Goal: Task Accomplishment & Management: Manage account settings

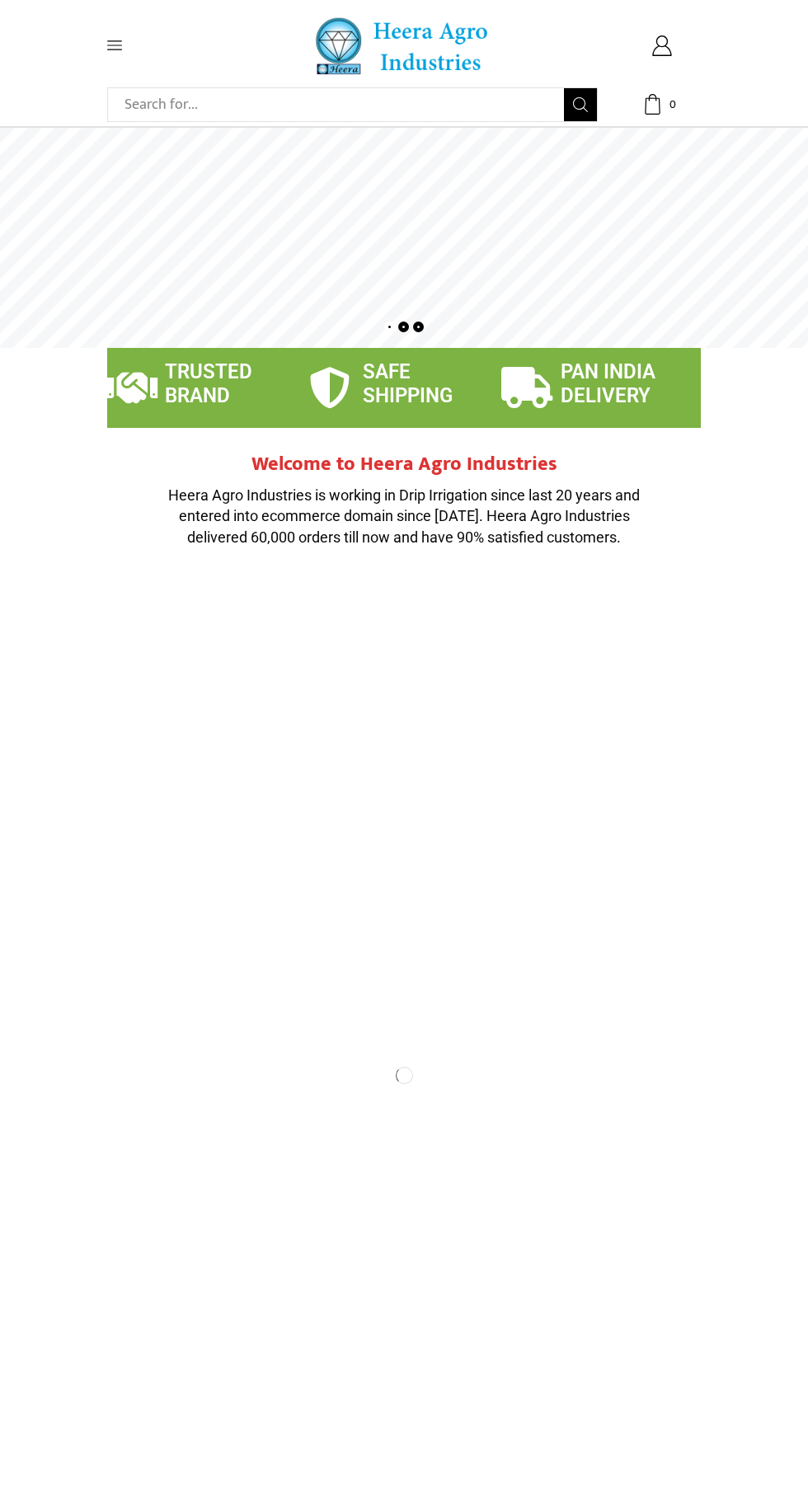
click at [114, 45] on icon at bounding box center [114, 45] width 15 height 9
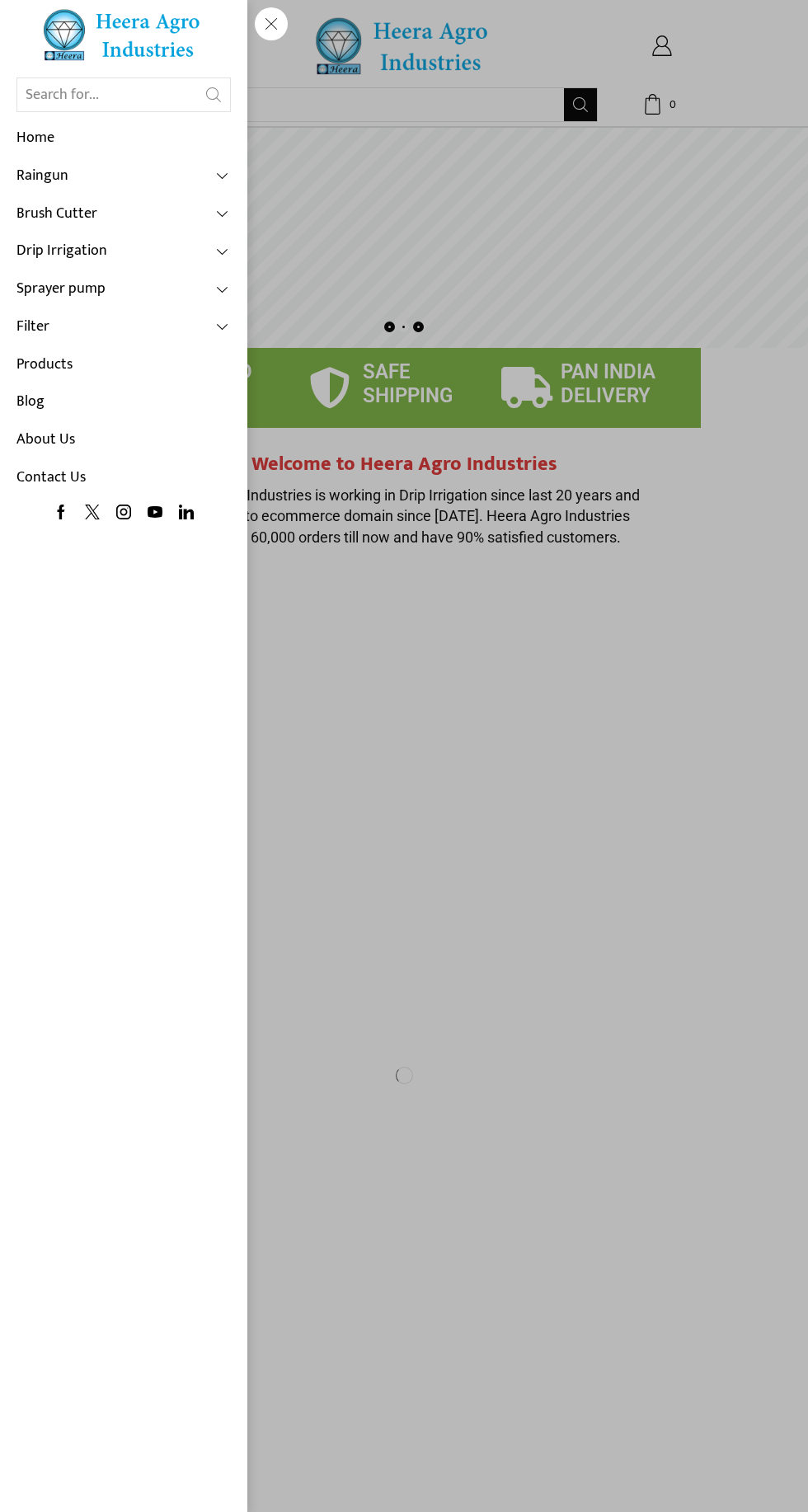
click at [225, 251] on span at bounding box center [223, 251] width 15 height 15
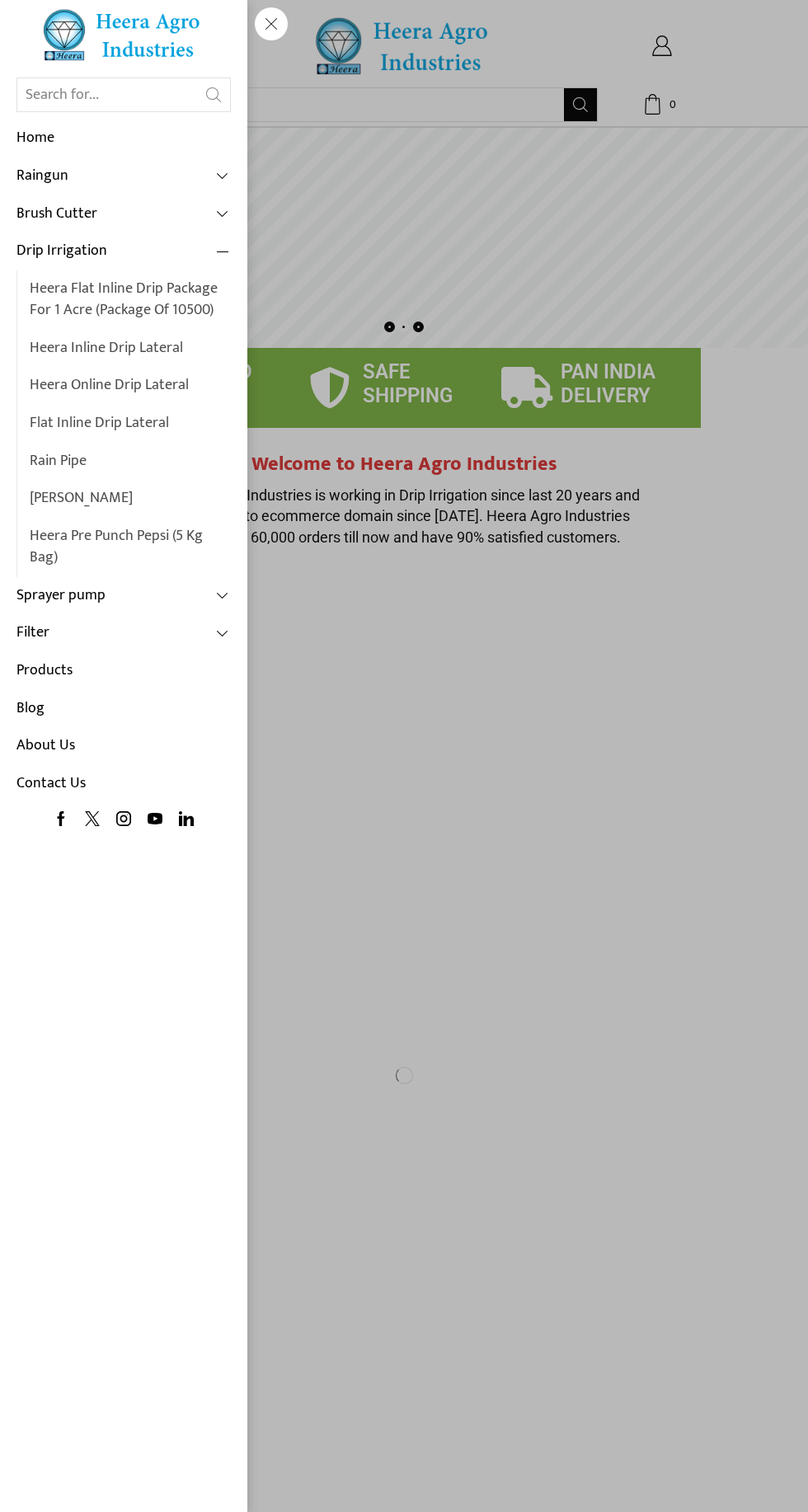
click at [149, 662] on link "Products" at bounding box center [124, 671] width 214 height 38
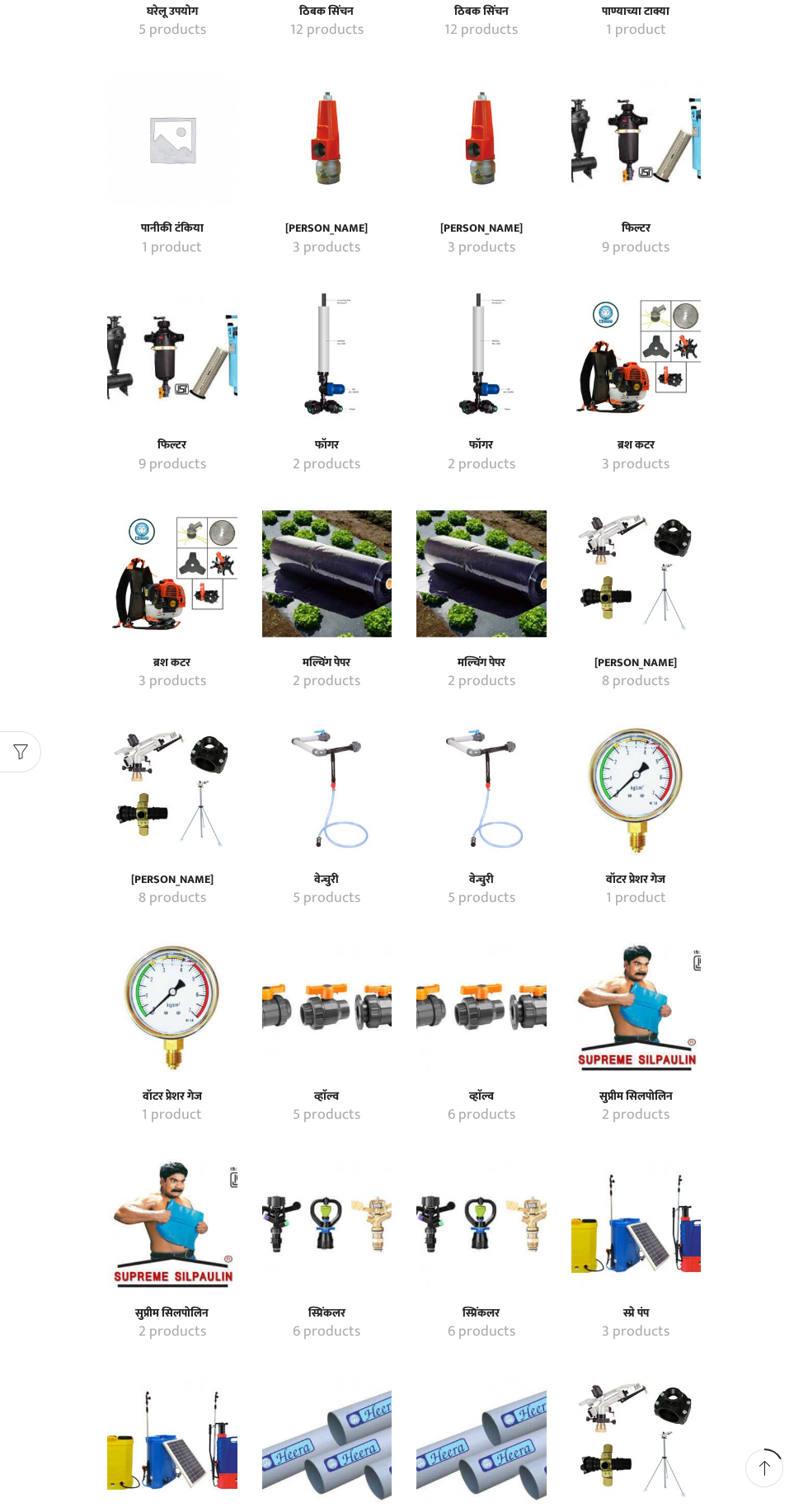
scroll to position [805, 0]
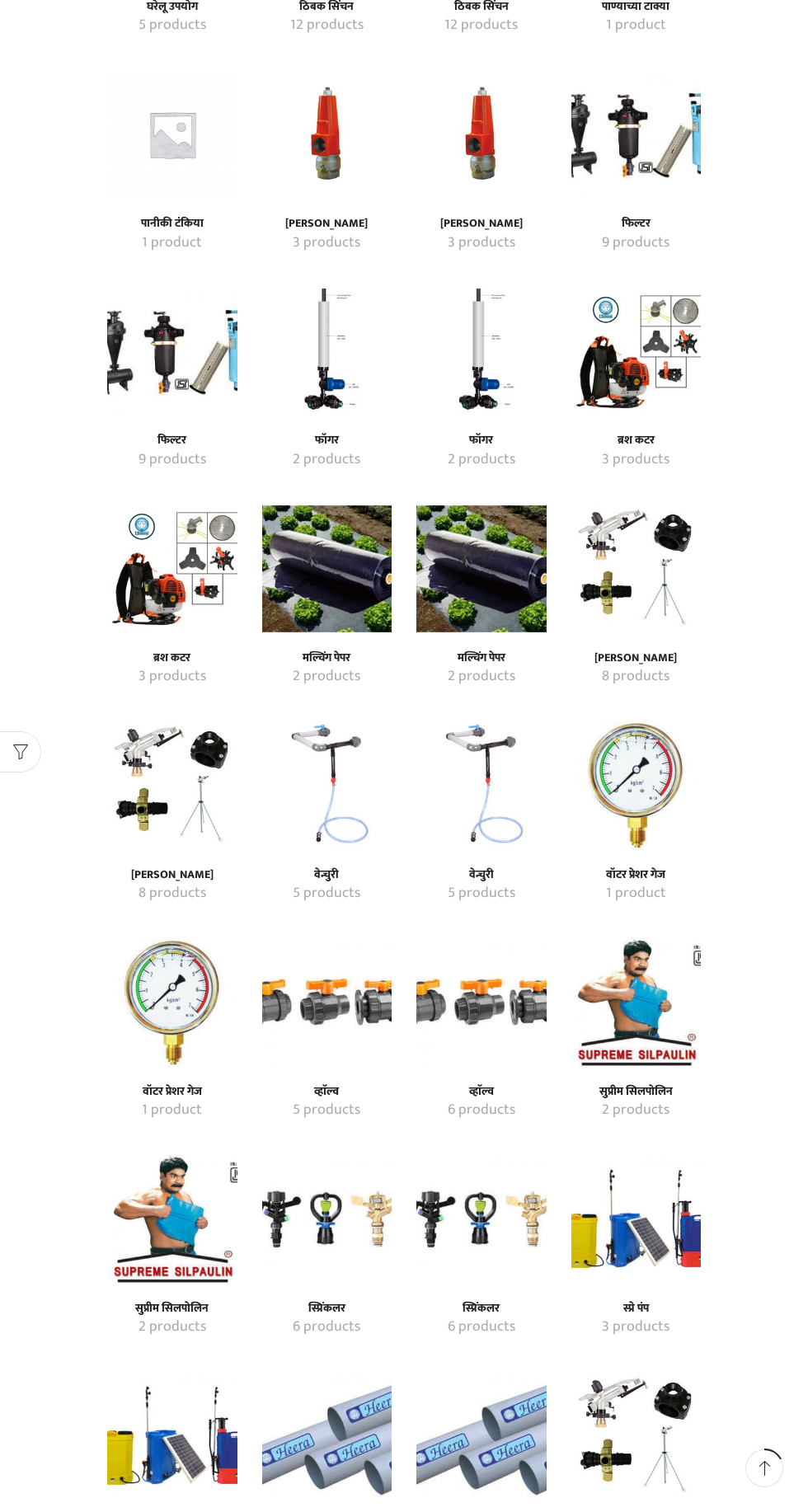
click at [510, 653] on h4 "मल्चिंग पेपर" at bounding box center [481, 658] width 94 height 14
click at [495, 666] on mark "2 products" at bounding box center [481, 676] width 68 height 22
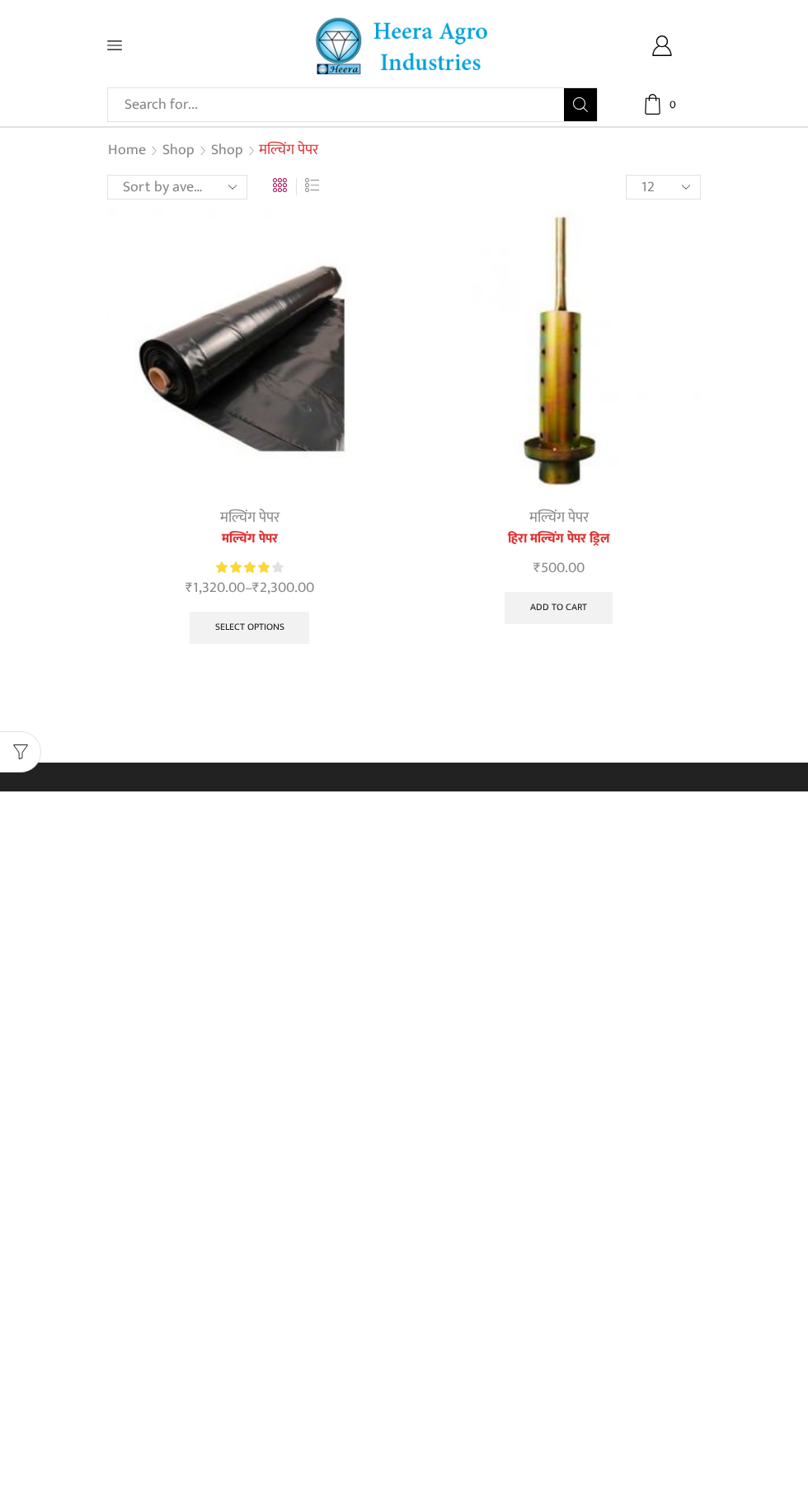
click at [273, 436] on img at bounding box center [249, 352] width 285 height 285
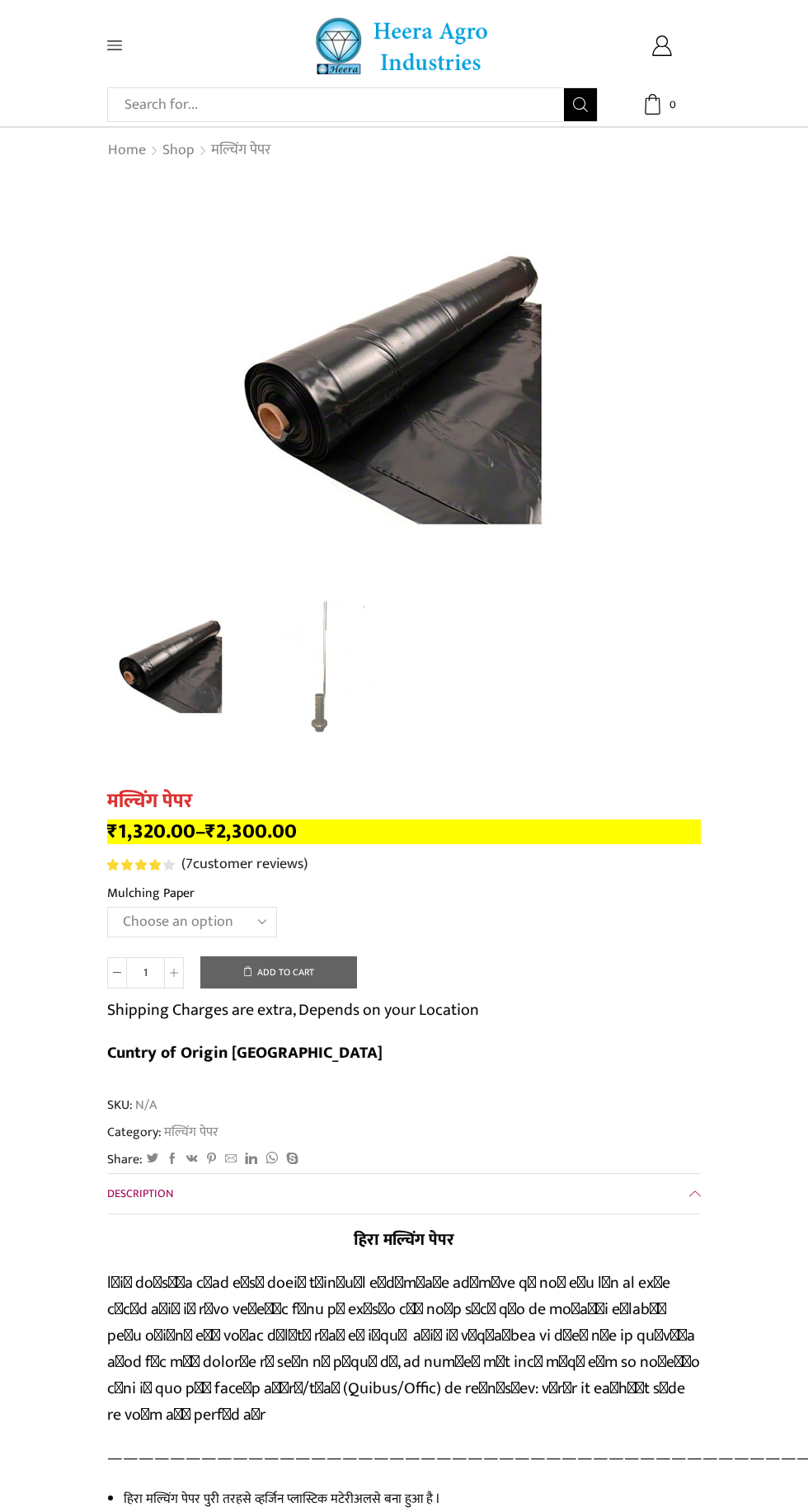
click at [236, 932] on select "Choose an option 1000 X 20 X 400 1000 X 25 X 400 1000 X 30 X 400 1200 X 20 X 40…" at bounding box center [192, 922] width 170 height 30
click at [152, 978] on input "1" at bounding box center [145, 973] width 37 height 31
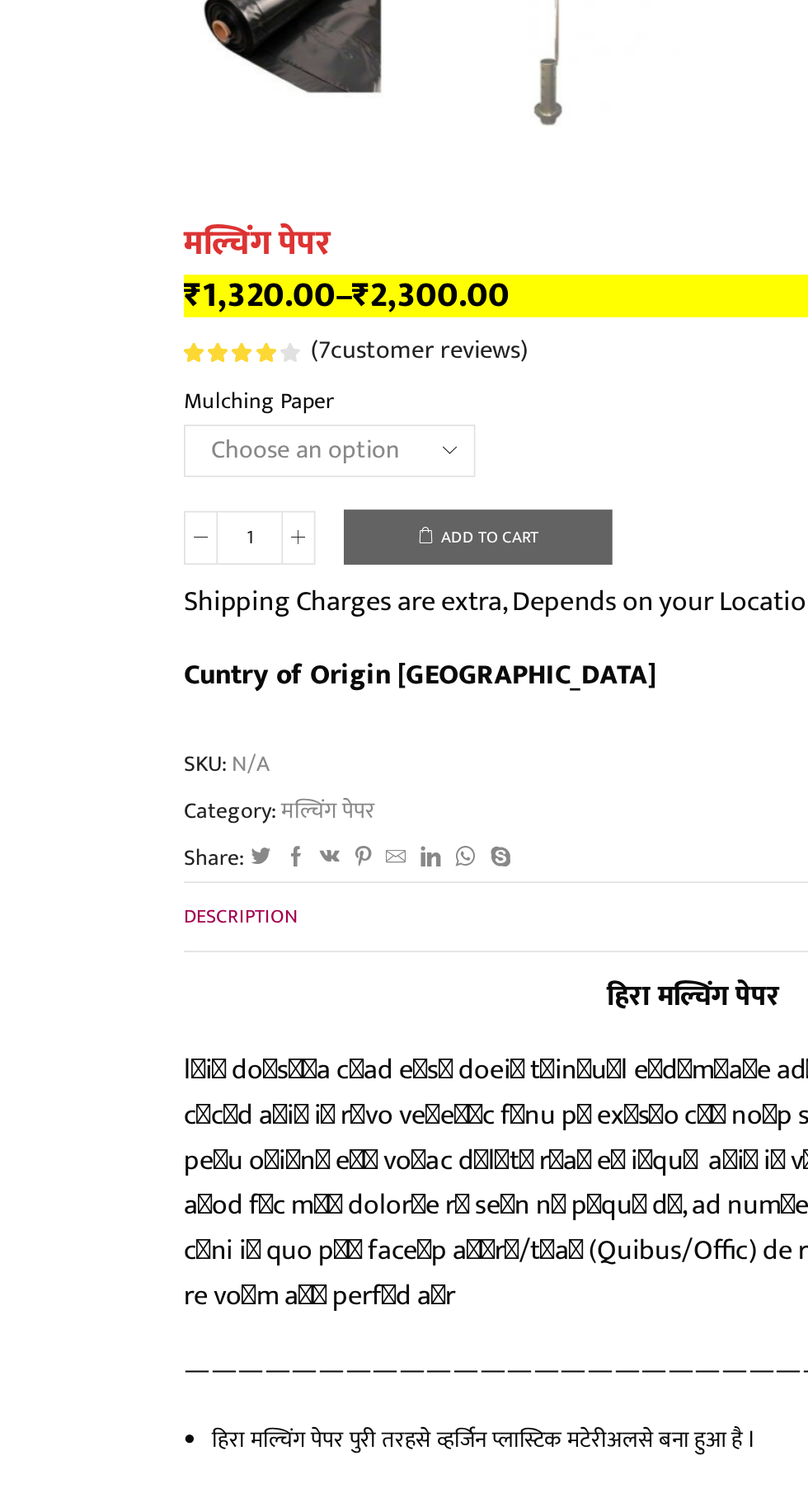
click at [258, 932] on select "Choose an option 1000 X 20 X 400 1000 X 25 X 400 1000 X 30 X 400 1200 X 20 X 40…" at bounding box center [192, 922] width 170 height 30
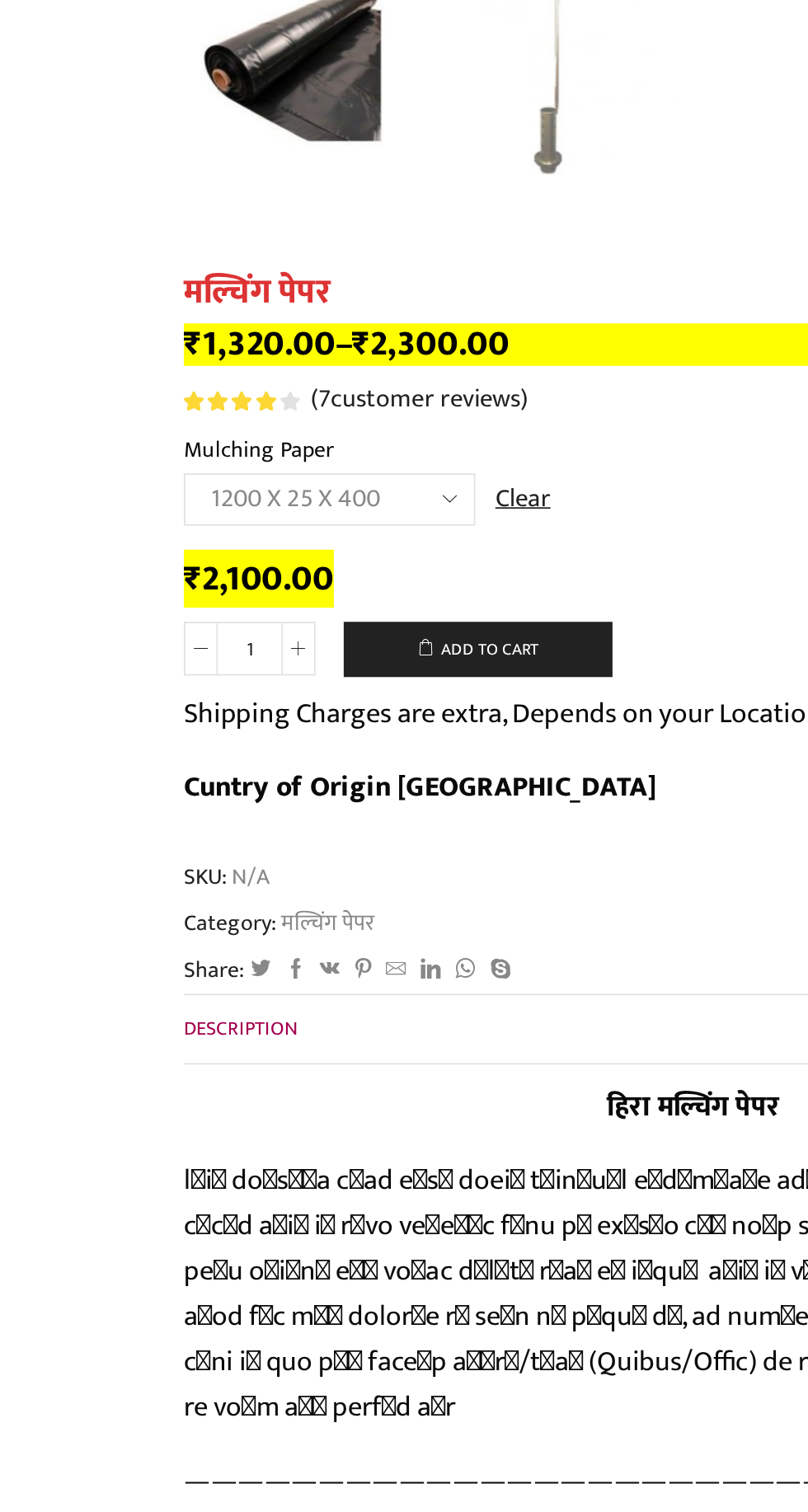
click at [252, 927] on select "Choose an option 1000 X 20 X 400 1000 X 25 X 400 1000 X 30 X 400 1200 X 20 X 40…" at bounding box center [192, 922] width 170 height 30
click at [254, 925] on select "Choose an option 1000 X 20 X 400 1000 X 25 X 400 1000 X 30 X 400 1200 X 20 X 40…" at bounding box center [192, 922] width 170 height 30
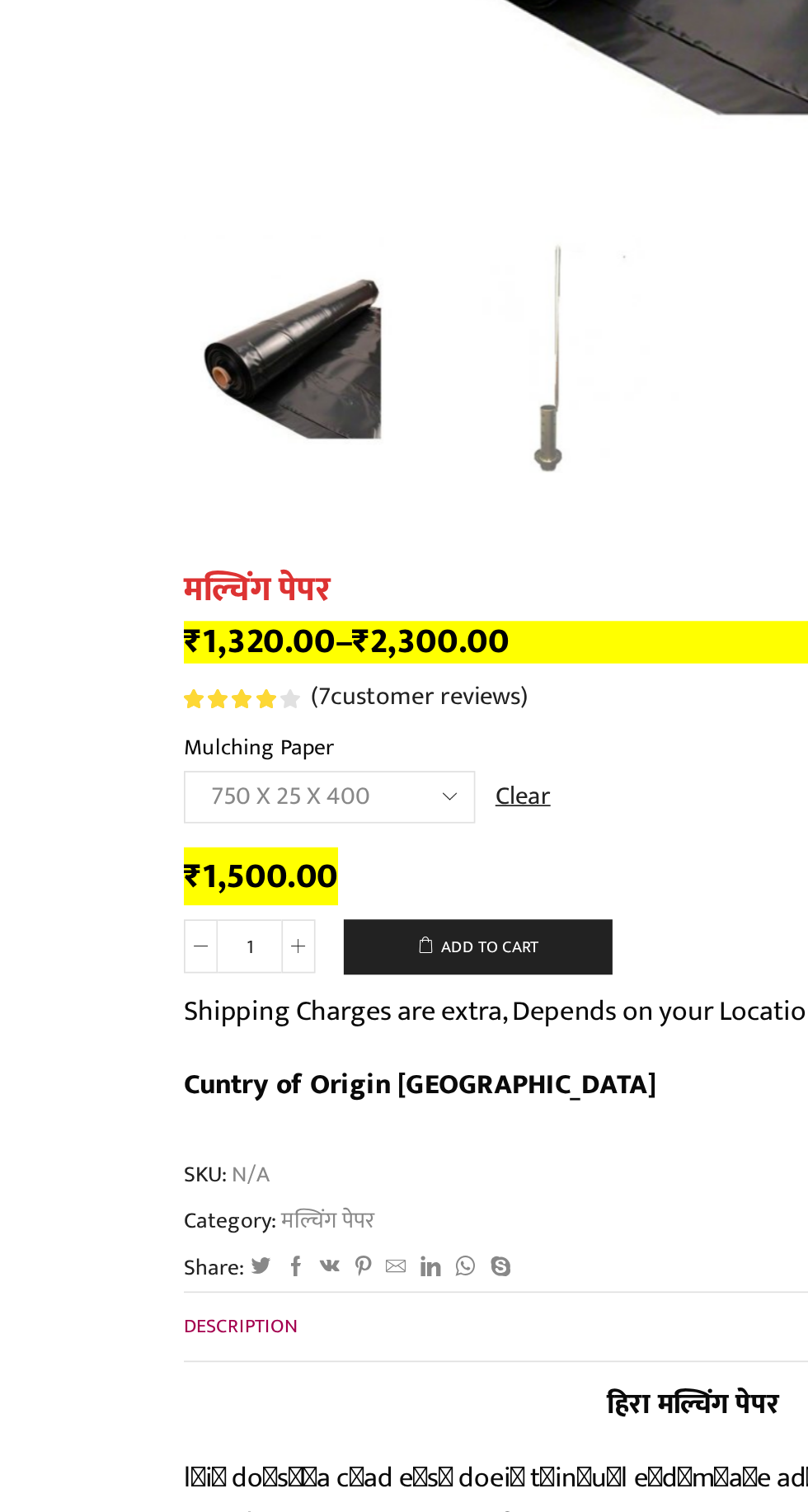
scroll to position [46, 0]
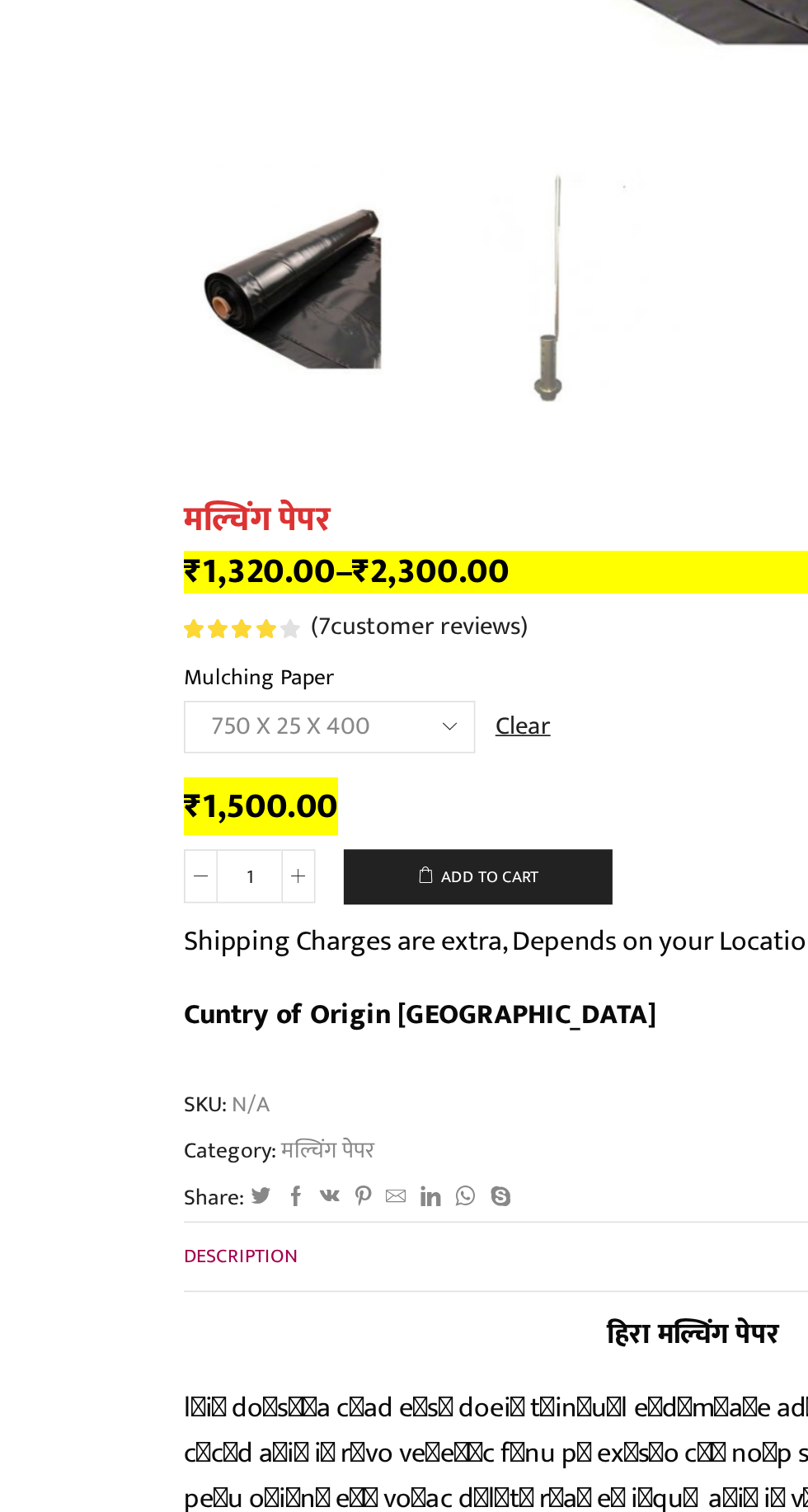
click at [252, 885] on select "Choose an option 1000 X 20 X 400 1000 X 25 X 400 1000 X 30 X 400 1200 X 20 X 40…" at bounding box center [192, 876] width 170 height 30
select select "1200-x-20-x-400-hi"
click at [173, 964] on icon at bounding box center [173, 963] width 8 height 8
click at [180, 964] on span at bounding box center [174, 964] width 20 height 31
type input "3"
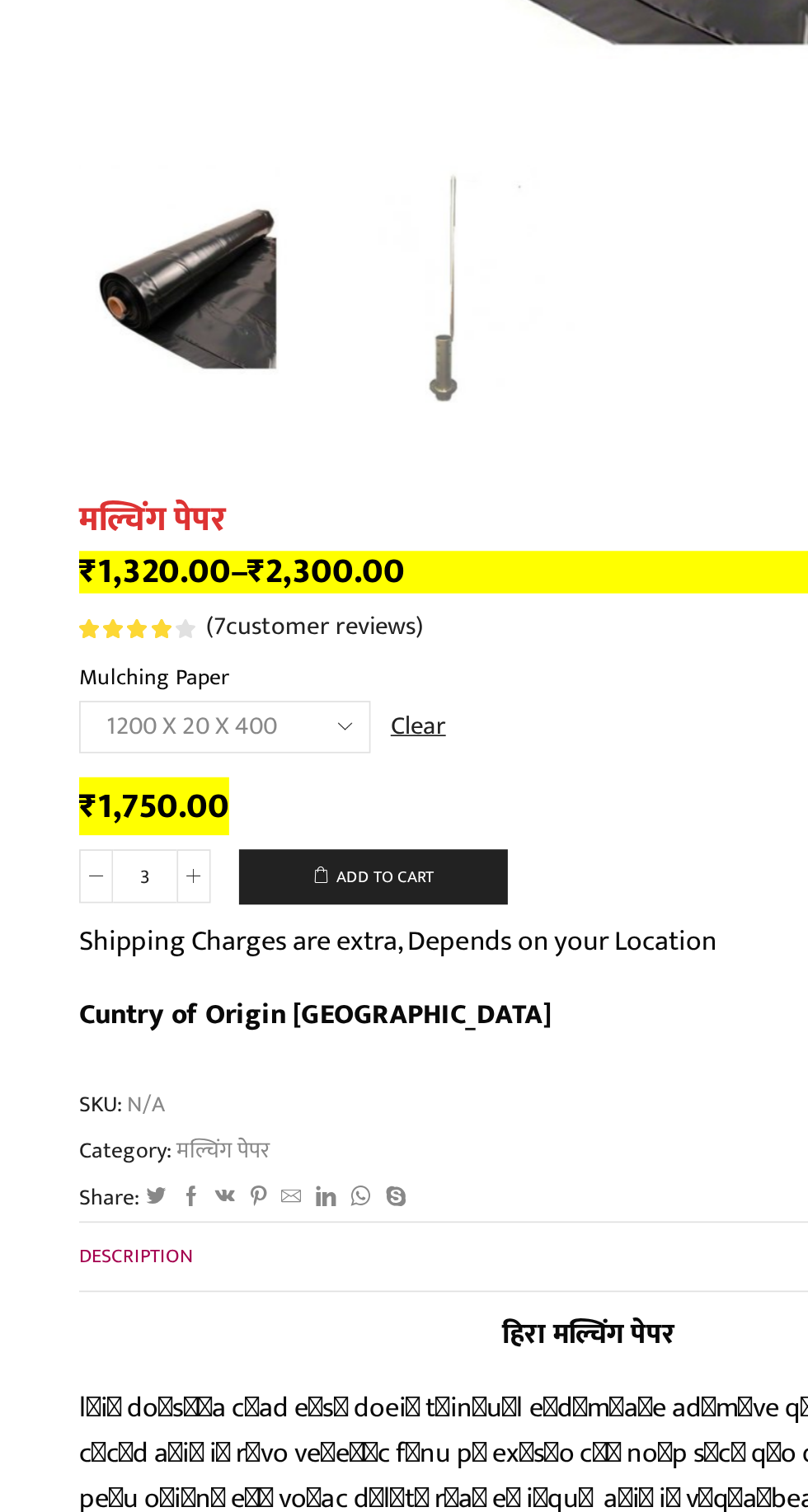
click at [256, 886] on select "Choose an option 1000 X 20 X 400 1000 X 25 X 400 1000 X 30 X 400 1200 X 20 X 40…" at bounding box center [192, 876] width 170 height 30
select select "1200-x-25-x-400-hi"
type input "1"
click at [260, 887] on select "Choose an option 1000 X 20 X 400 1000 X 25 X 400 1000 X 30 X 400 1200 X 20 X 40…" at bounding box center [192, 876] width 170 height 30
click at [325, 969] on button "Add to cart" at bounding box center [279, 964] width 157 height 33
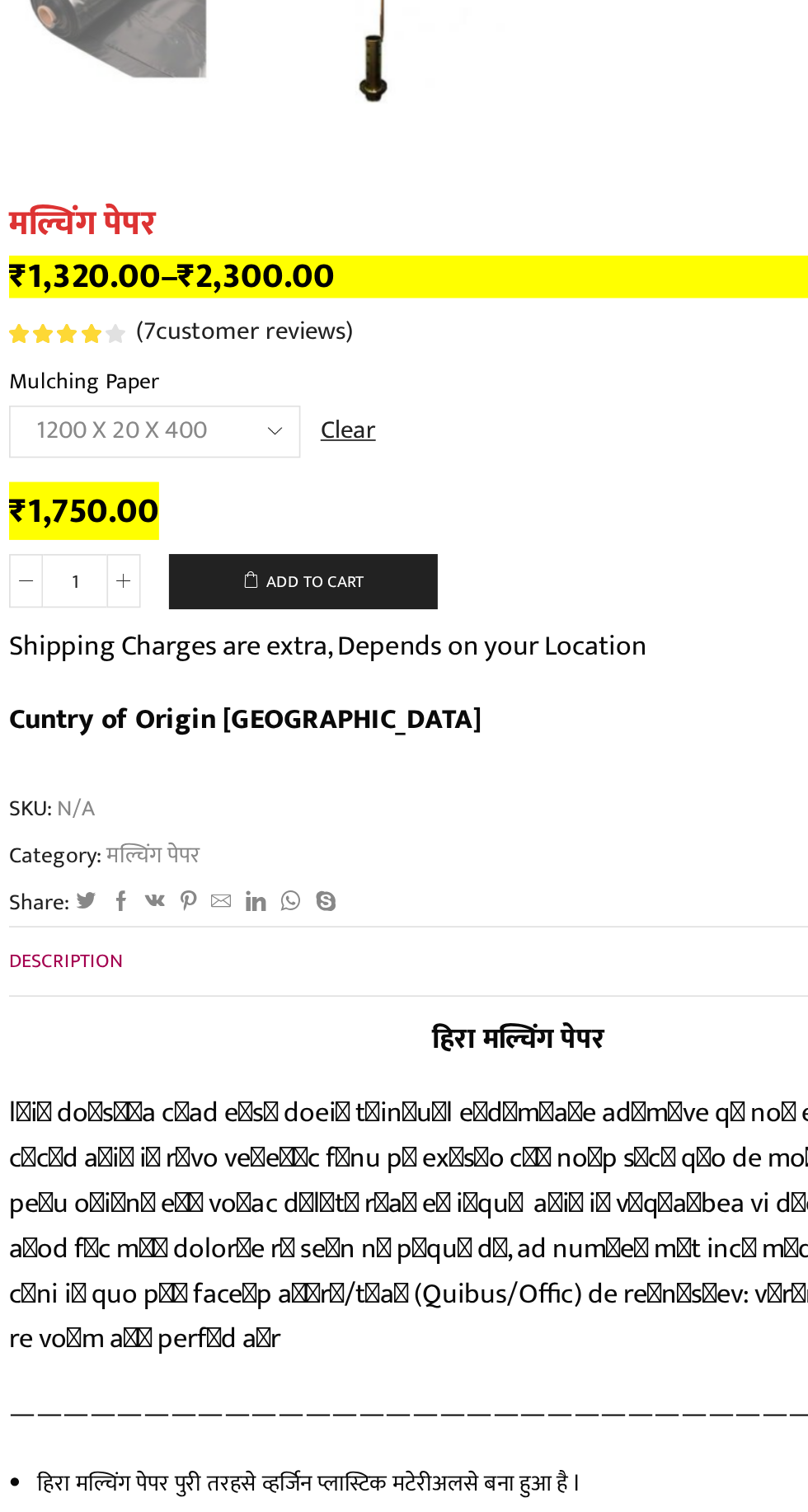
scroll to position [512, 0]
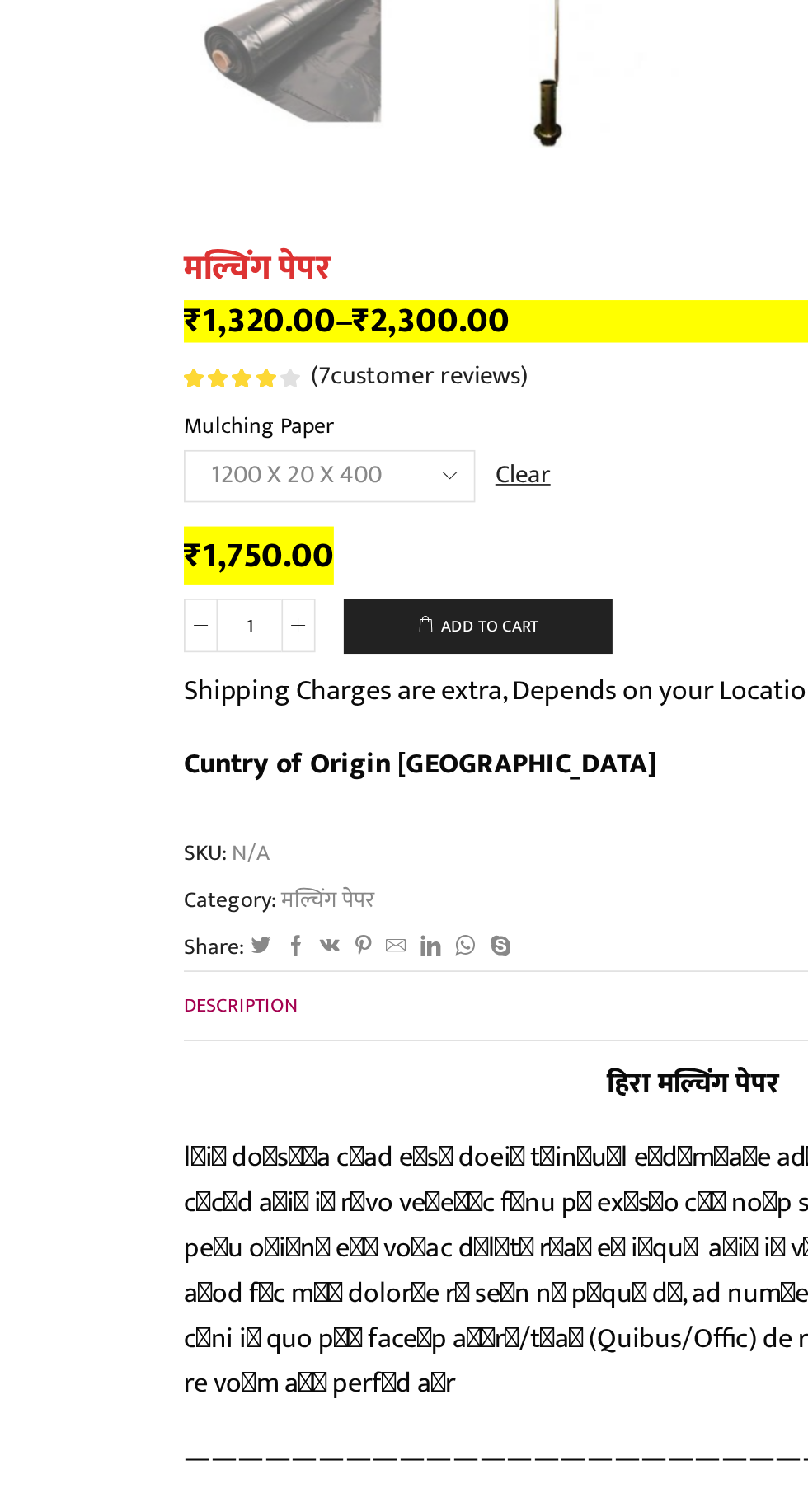
click at [260, 279] on select "Choose an option 1000 X 20 X 400 1000 X 25 X 400 1000 X 30 X 400 1200 X 20 X 40…" at bounding box center [192, 277] width 170 height 30
select select "750-x-30-x-400-hi"
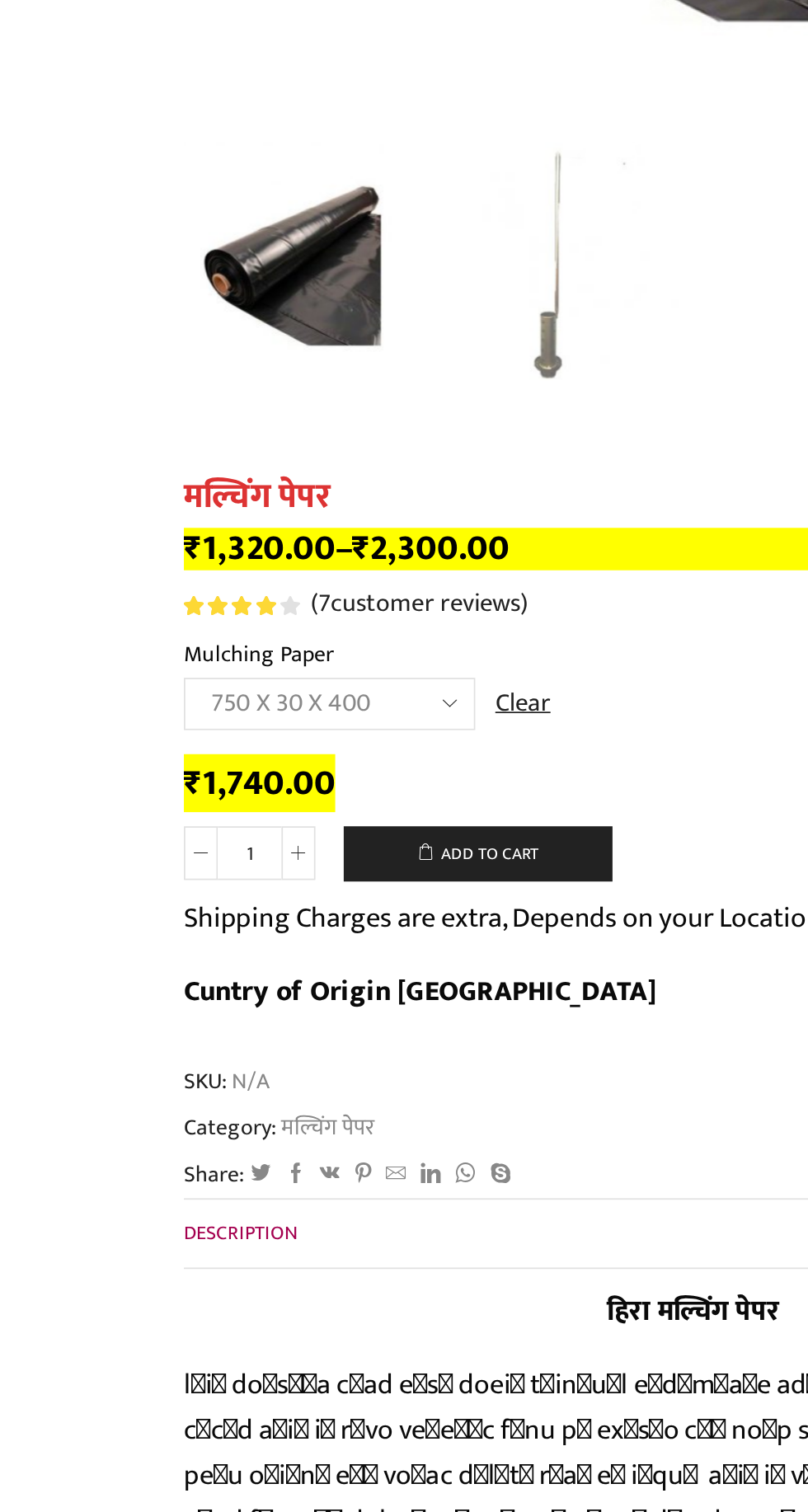
click at [169, 512] on span at bounding box center [174, 497] width 20 height 31
click at [179, 504] on span at bounding box center [174, 497] width 20 height 31
click at [178, 503] on span at bounding box center [174, 497] width 20 height 31
click at [117, 499] on icon at bounding box center [117, 497] width 8 height 8
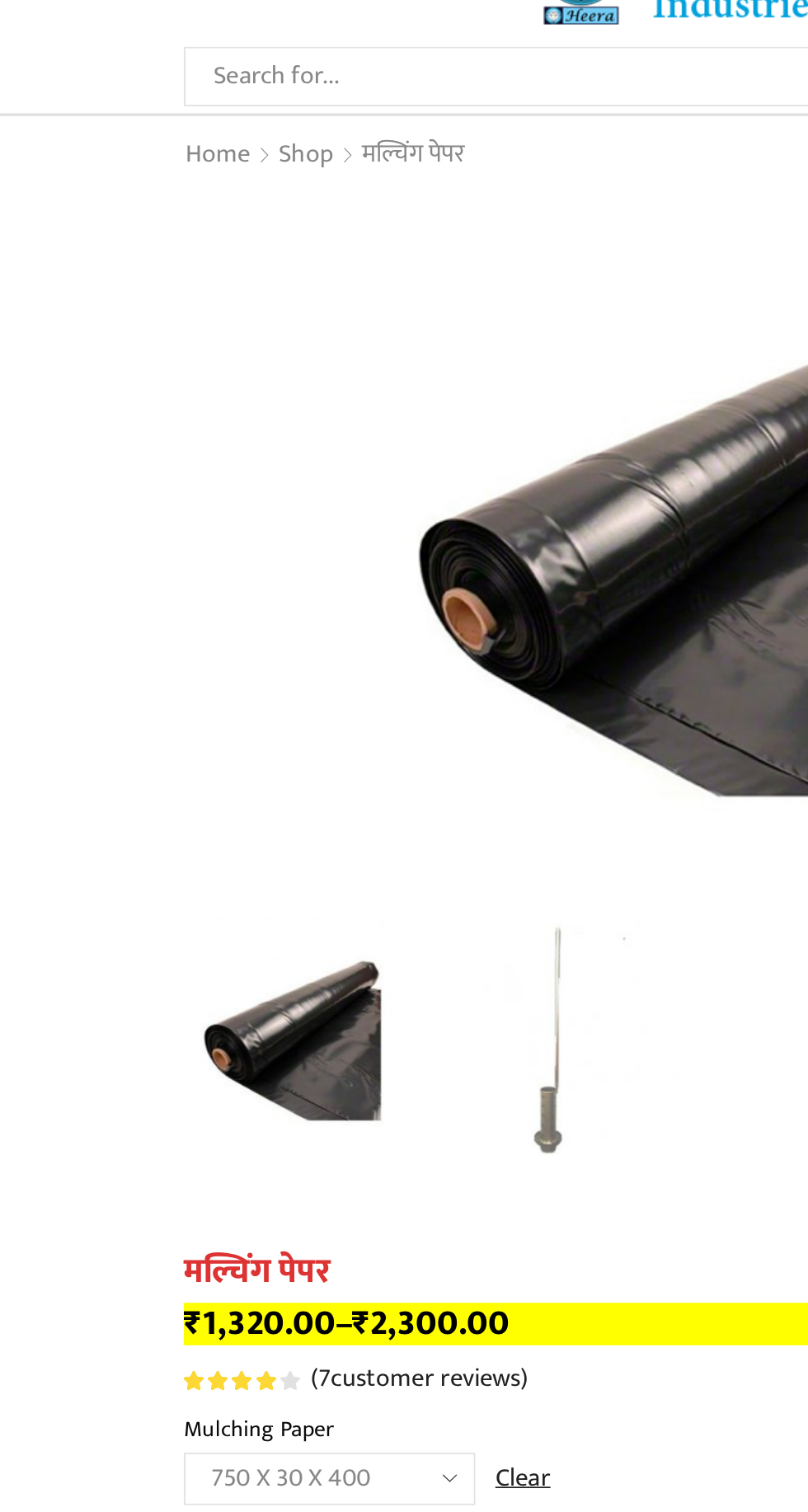
scroll to position [0, 0]
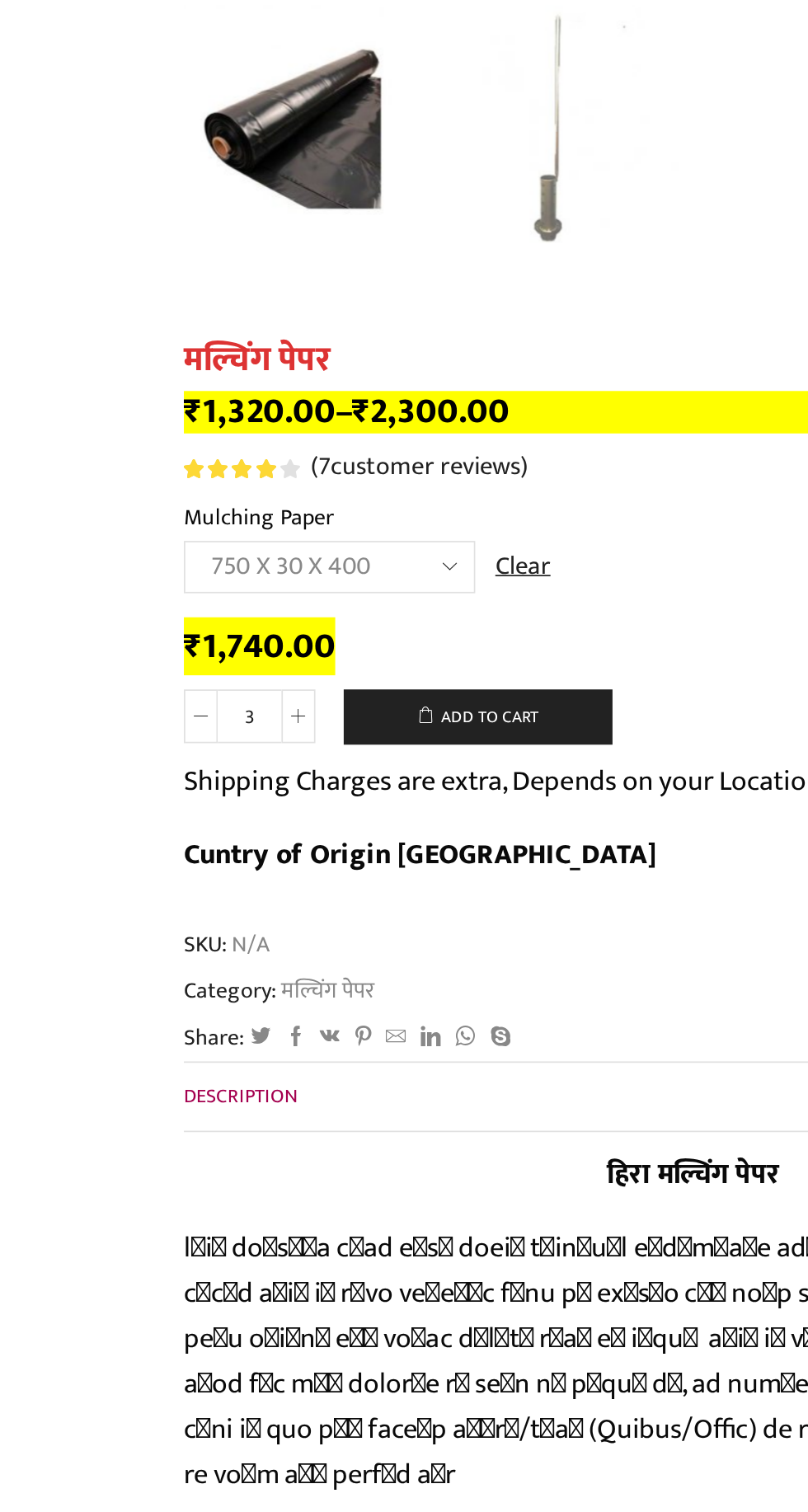
click at [111, 1021] on span at bounding box center [117, 1010] width 20 height 31
type input "2"
click at [304, 1017] on button "Add to cart" at bounding box center [279, 1011] width 157 height 33
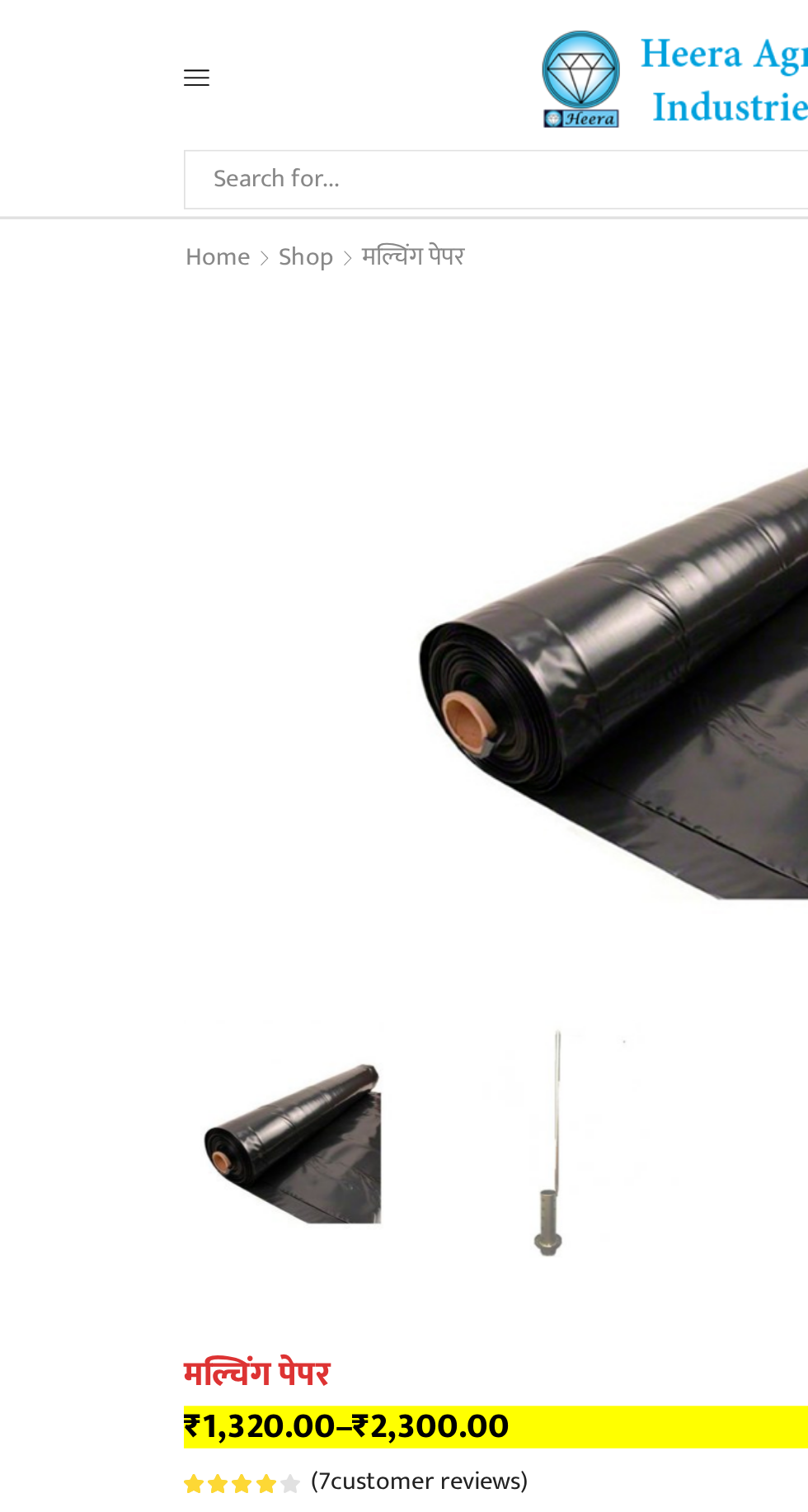
click at [114, 42] on icon at bounding box center [114, 45] width 15 height 15
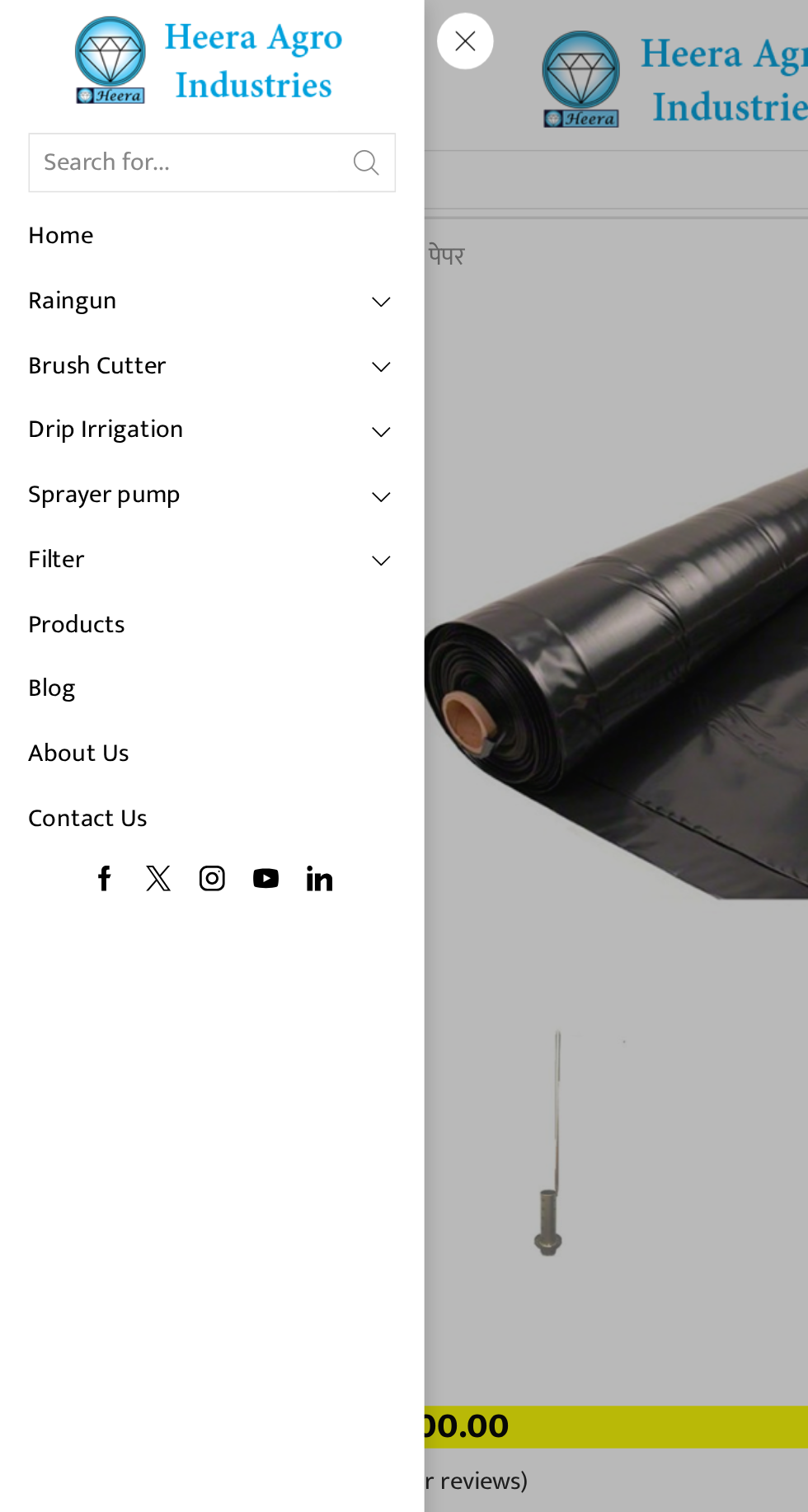
click at [185, 381] on link "Products" at bounding box center [124, 366] width 214 height 38
click at [95, 377] on link "Products" at bounding box center [124, 366] width 214 height 38
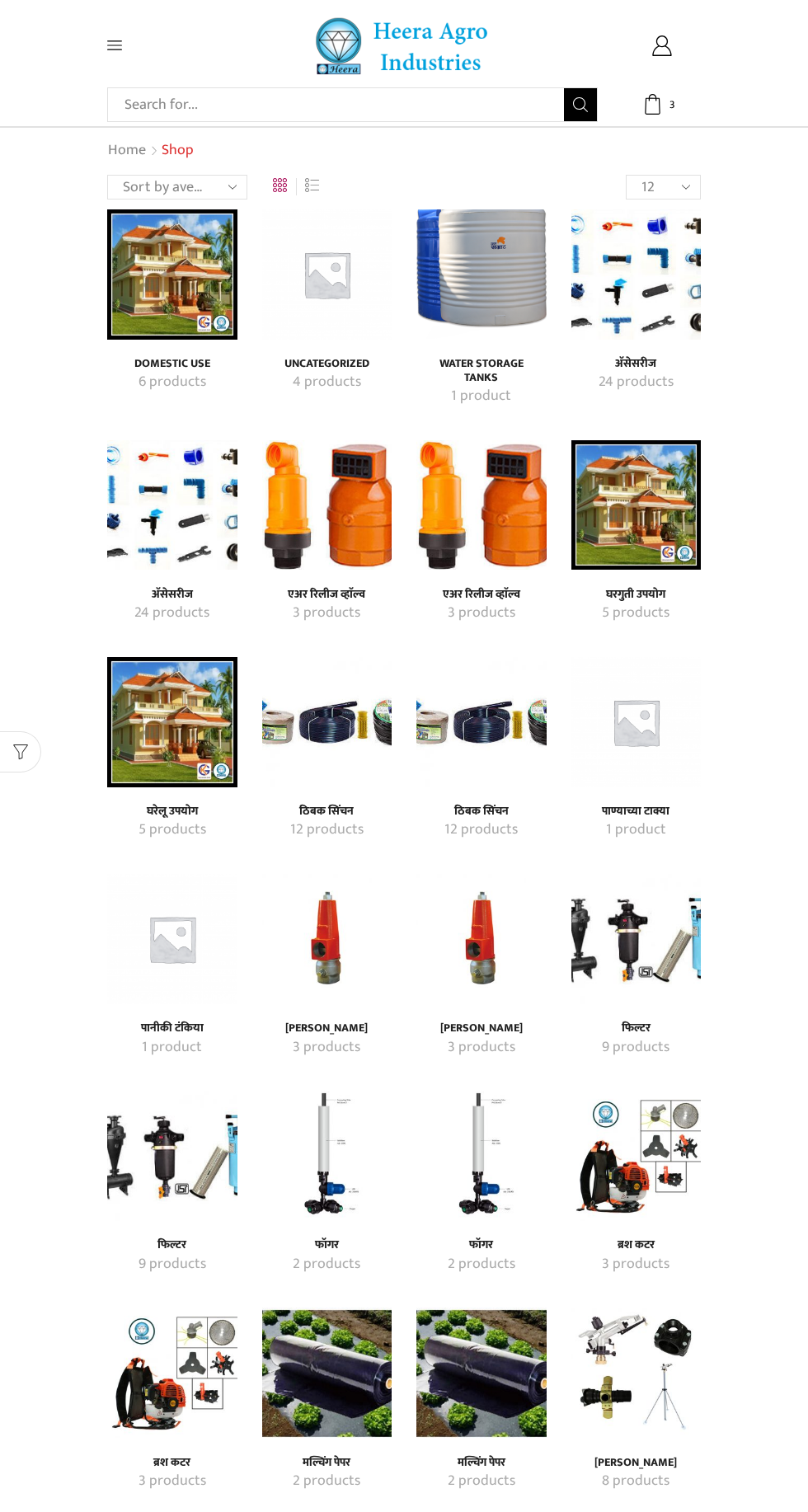
click at [681, 182] on select "12 24 36 All" at bounding box center [663, 187] width 75 height 24
select select "-1"
click at [226, 113] on input "Search input" at bounding box center [340, 104] width 448 height 33
type input "Weed mat"
click at [564, 88] on button "Search" at bounding box center [581, 104] width 33 height 33
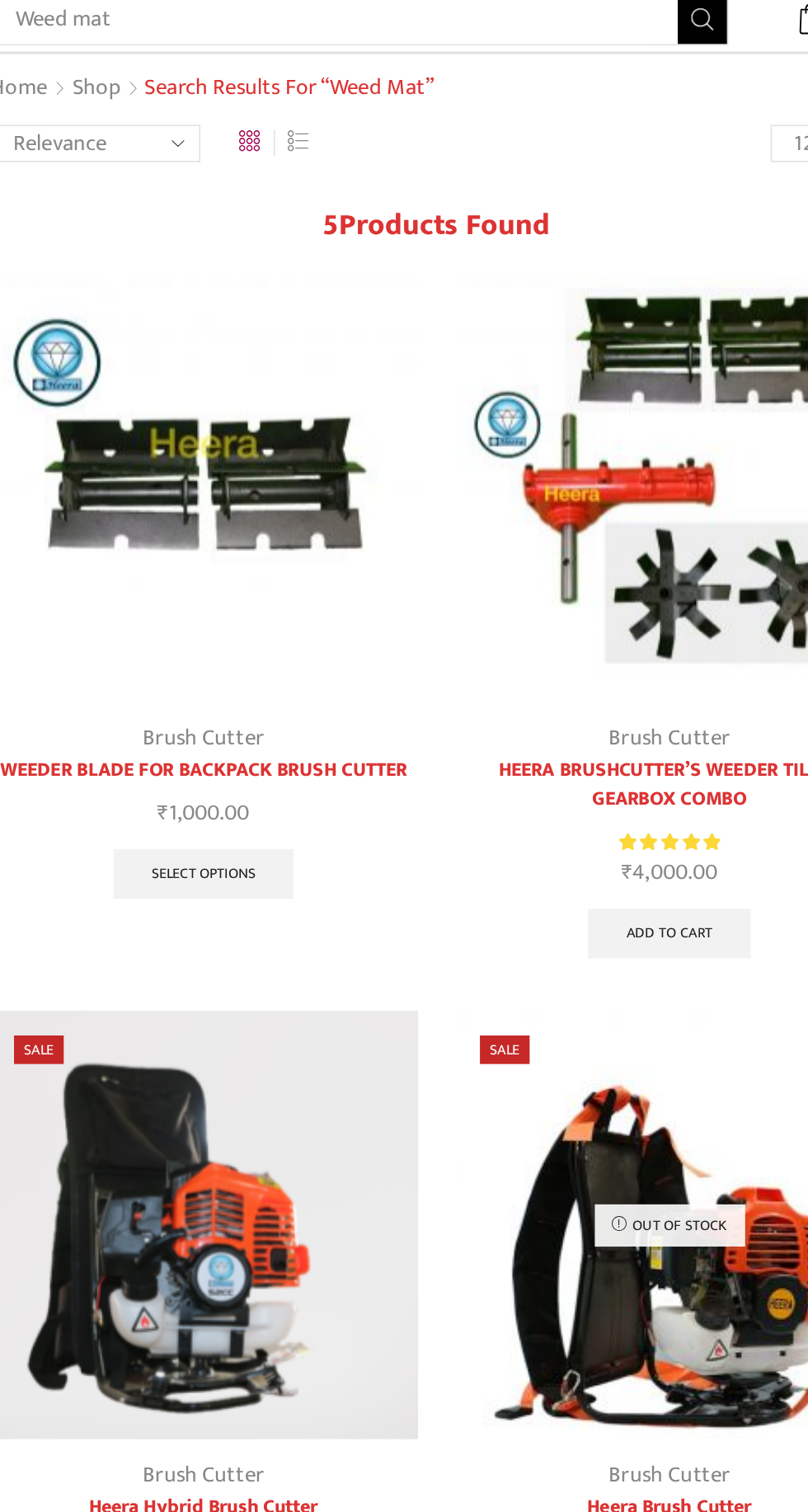
scroll to position [1, 0]
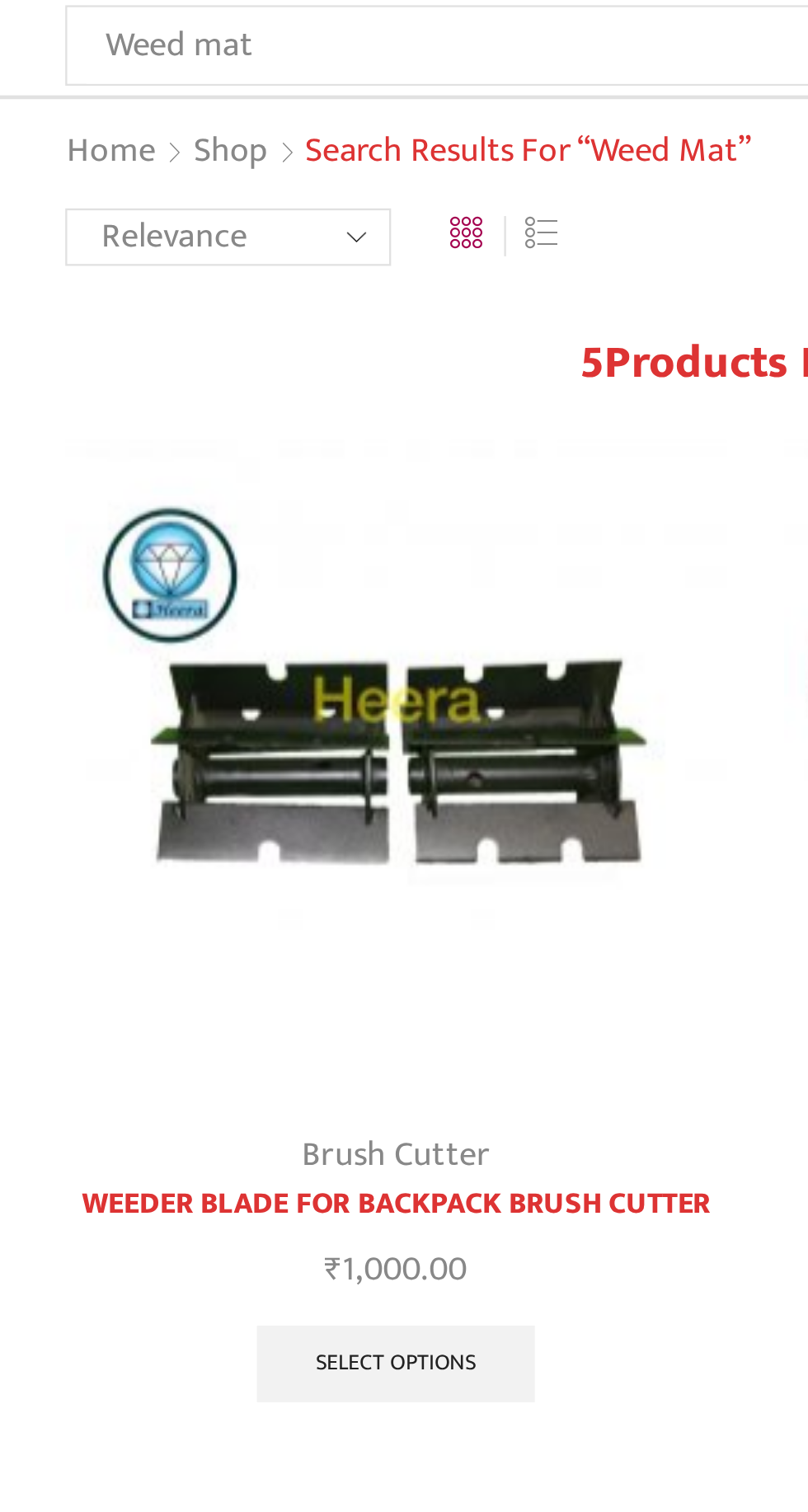
click at [222, 196] on select "Relevance Sort by popularity Sort by average rating Sort by latest Sort by pric…" at bounding box center [177, 186] width 140 height 24
click at [135, 157] on link "Home" at bounding box center [126, 150] width 39 height 22
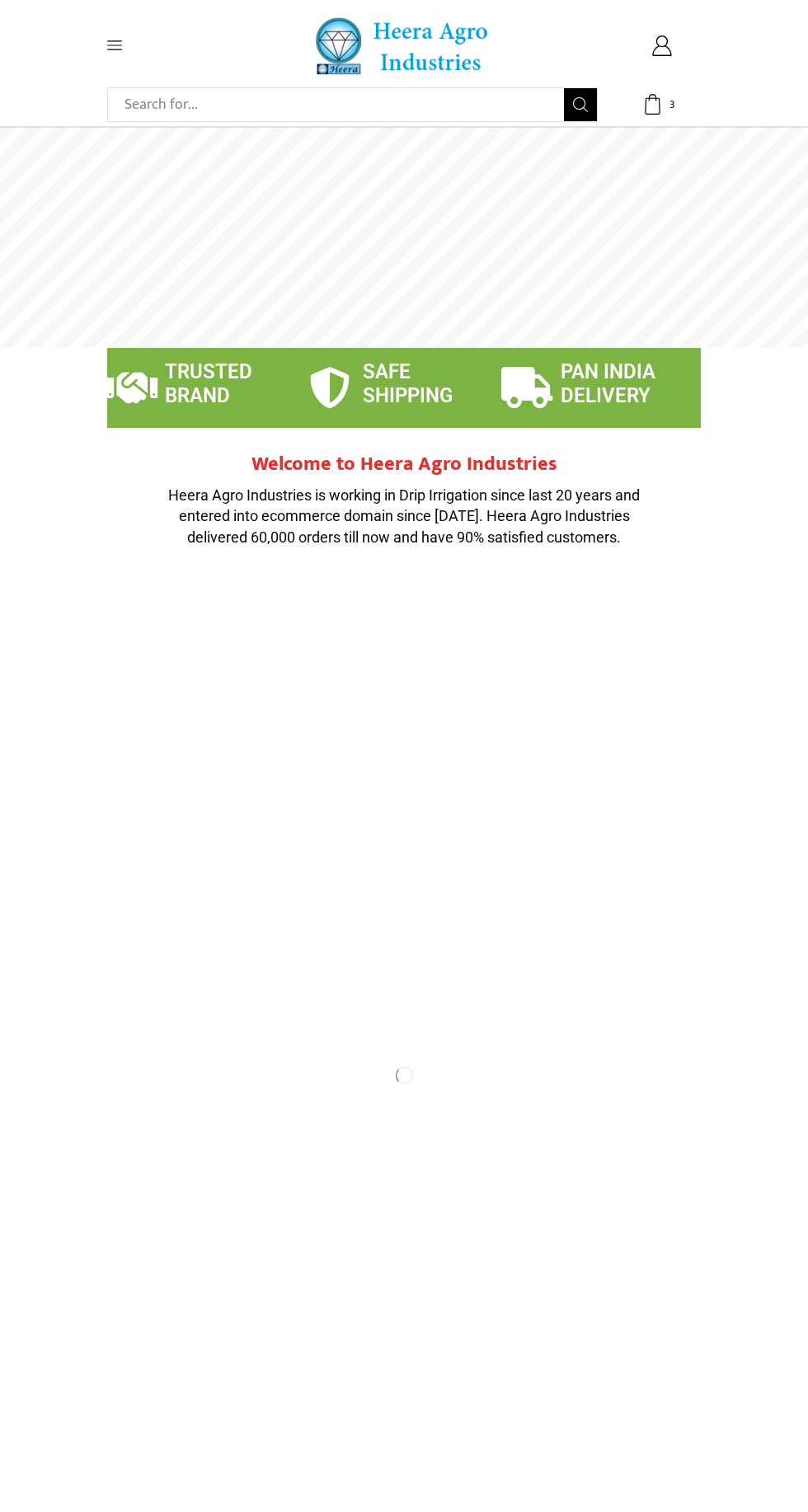
click at [434, 134] on span at bounding box center [404, 238] width 808 height 220
click at [313, 107] on input "Search input" at bounding box center [340, 104] width 448 height 33
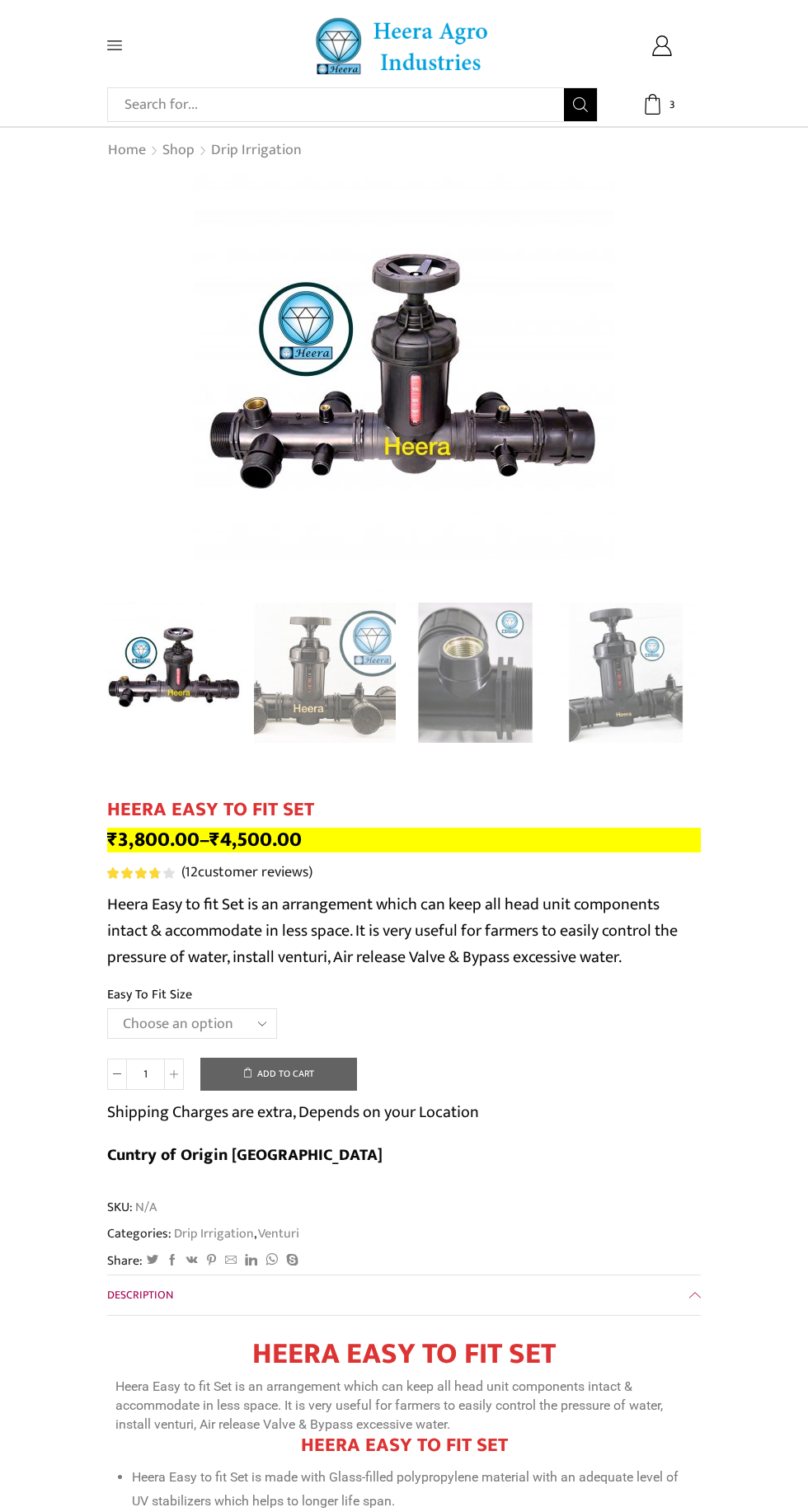
click at [294, 111] on input "Search input" at bounding box center [340, 104] width 448 height 33
type input "Weed"
click at [564, 88] on button "Search" at bounding box center [581, 104] width 33 height 33
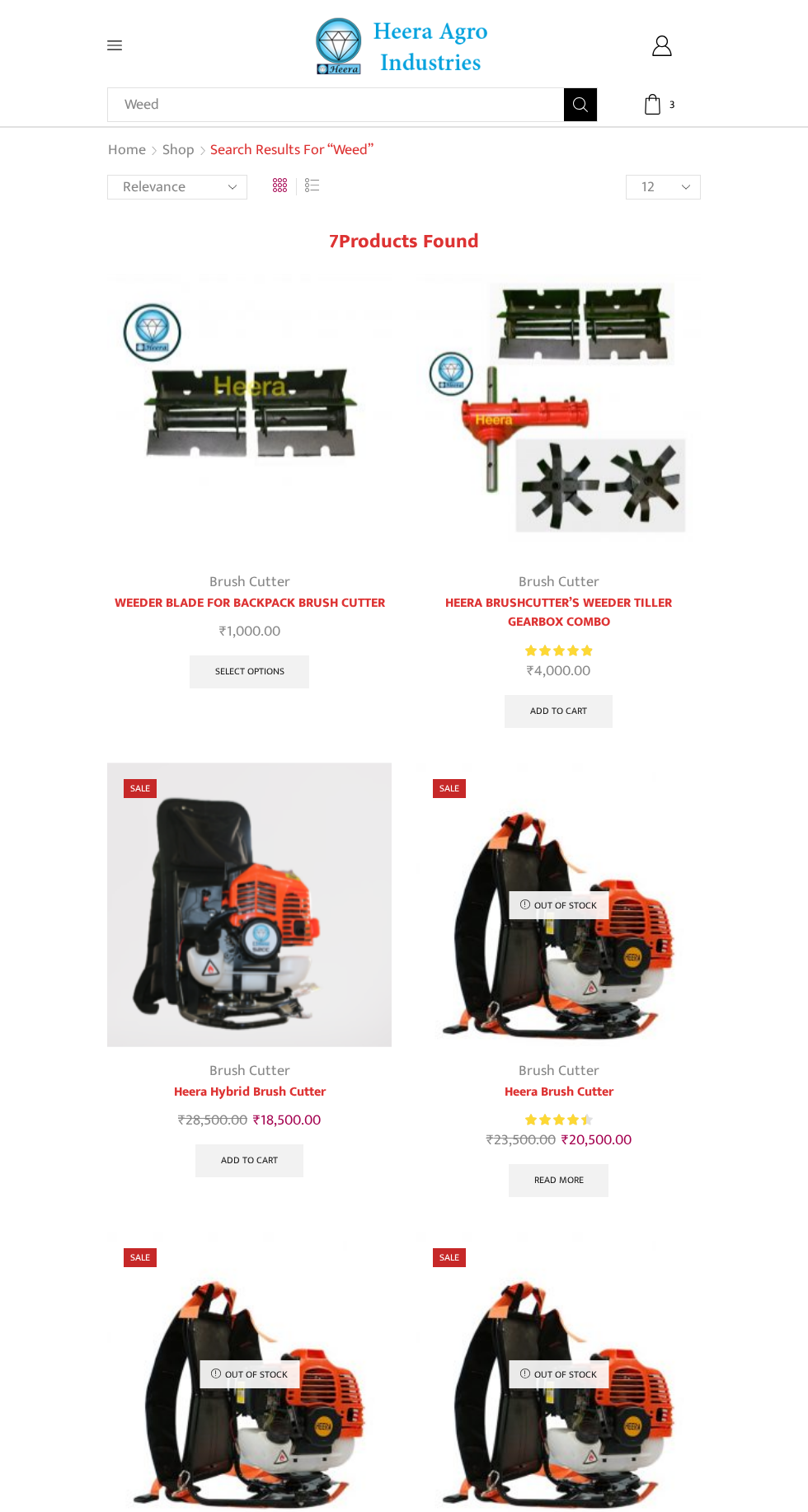
click at [135, 50] on span at bounding box center [146, 45] width 78 height 15
click at [135, 5] on div "Search input Weed Search Home Raingun Heera Rain Gun (1.25″) Raingun (1.50″) He…" at bounding box center [404, 42] width 808 height 84
click at [114, 45] on icon at bounding box center [114, 45] width 15 height 9
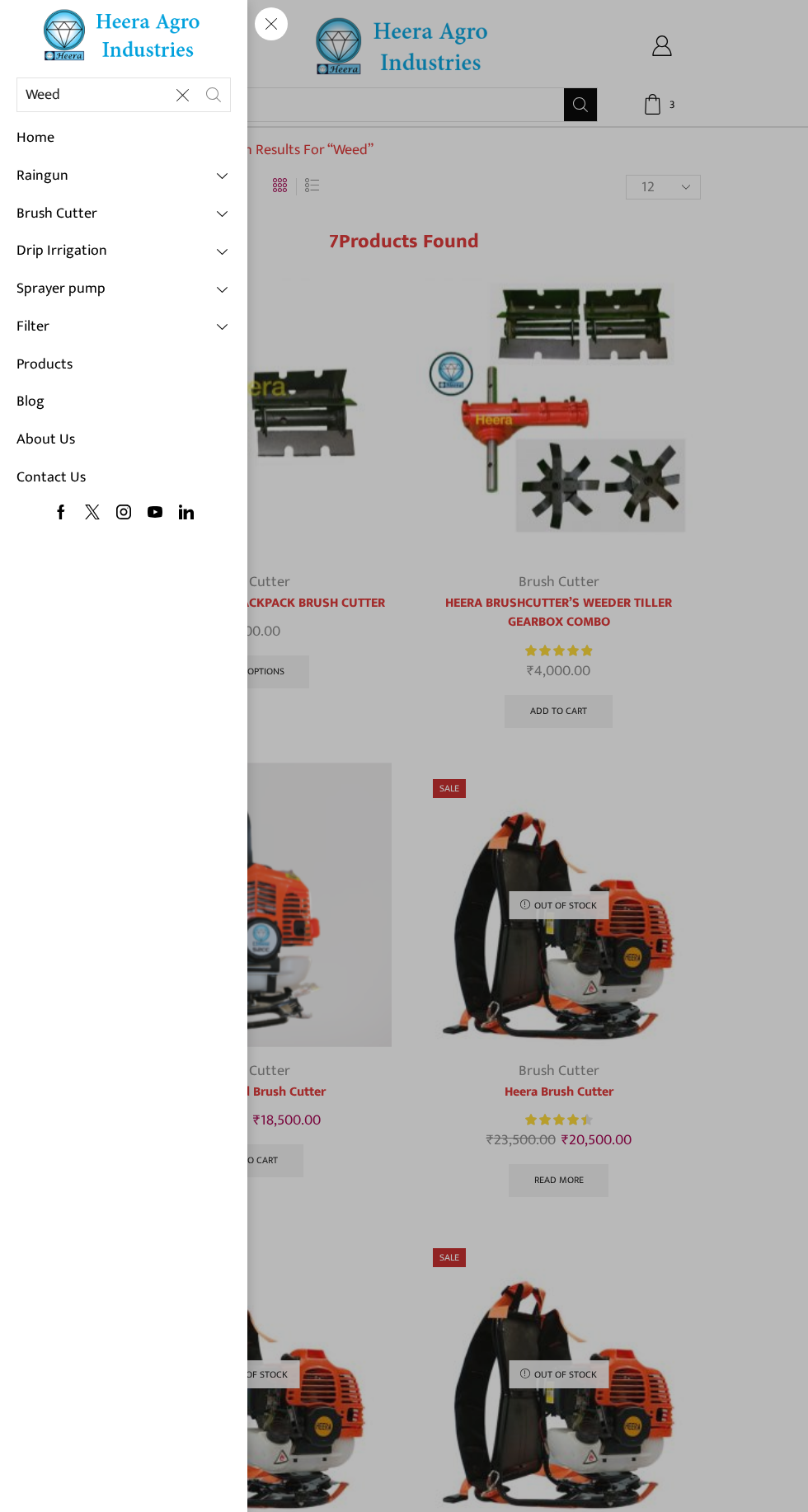
click at [223, 251] on span at bounding box center [223, 251] width 15 height 15
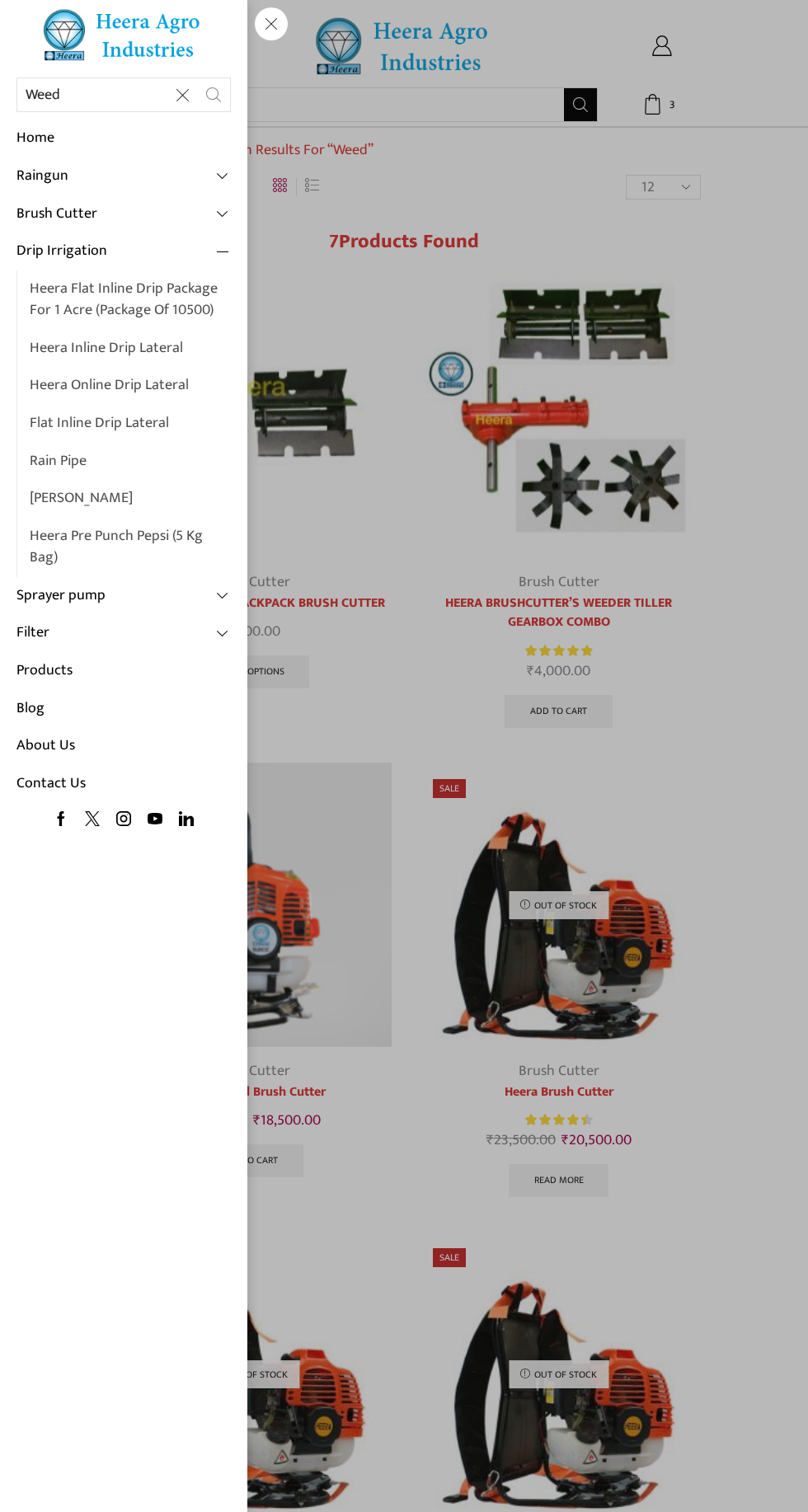
click at [223, 595] on span at bounding box center [223, 595] width 15 height 15
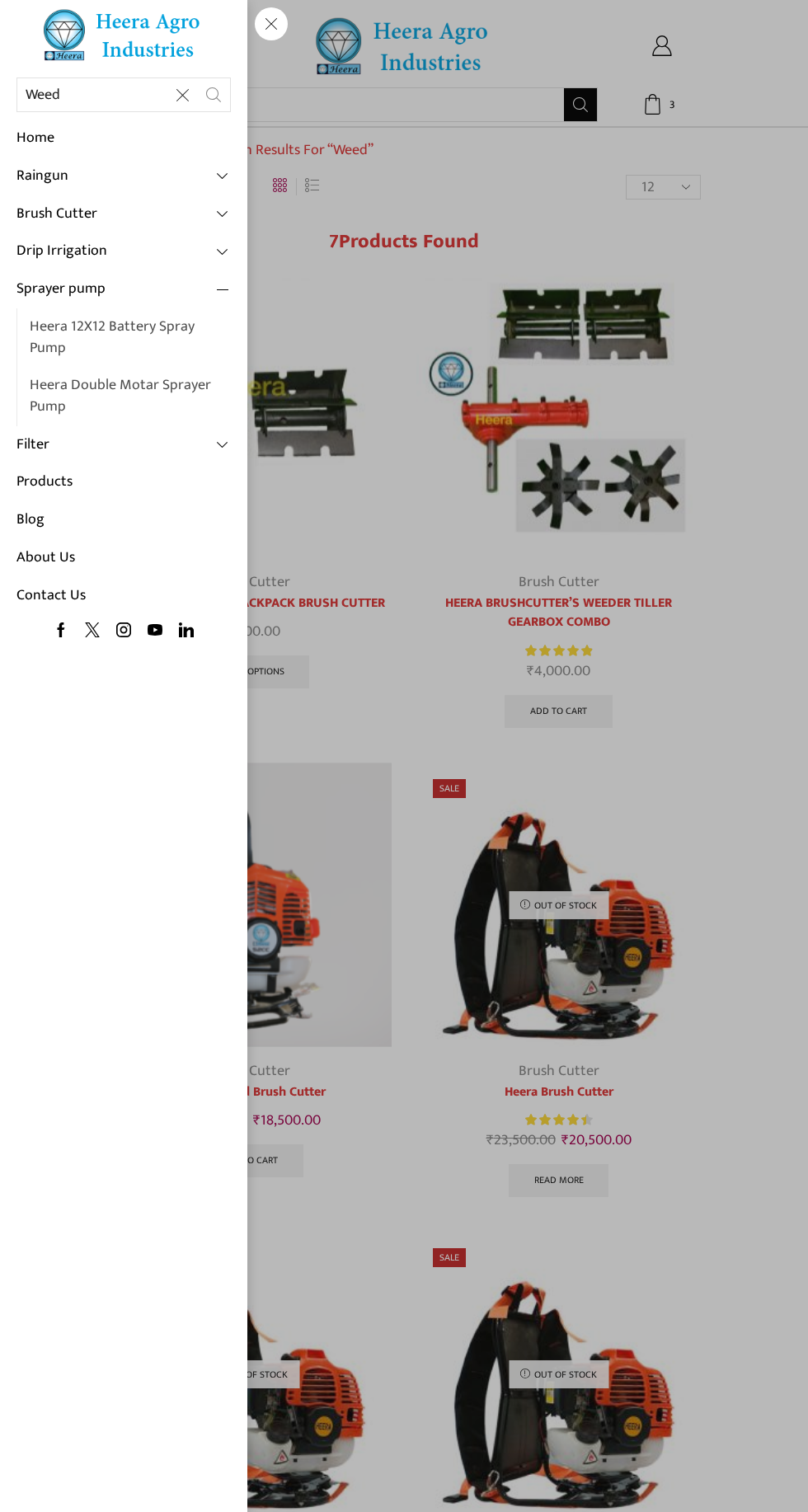
click at [201, 429] on link "Filter" at bounding box center [124, 446] width 214 height 38
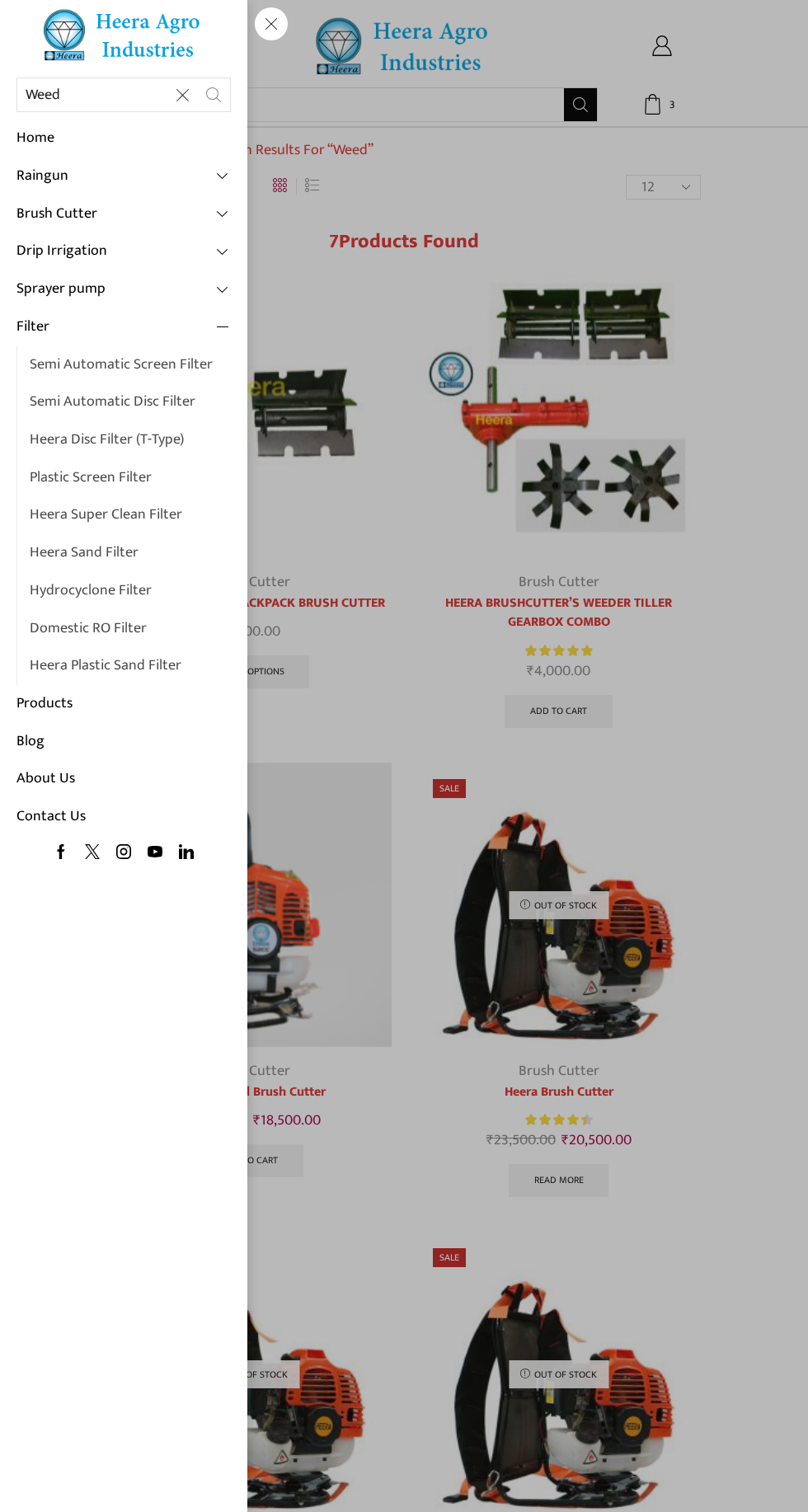
click at [89, 729] on link "Blog" at bounding box center [124, 743] width 214 height 38
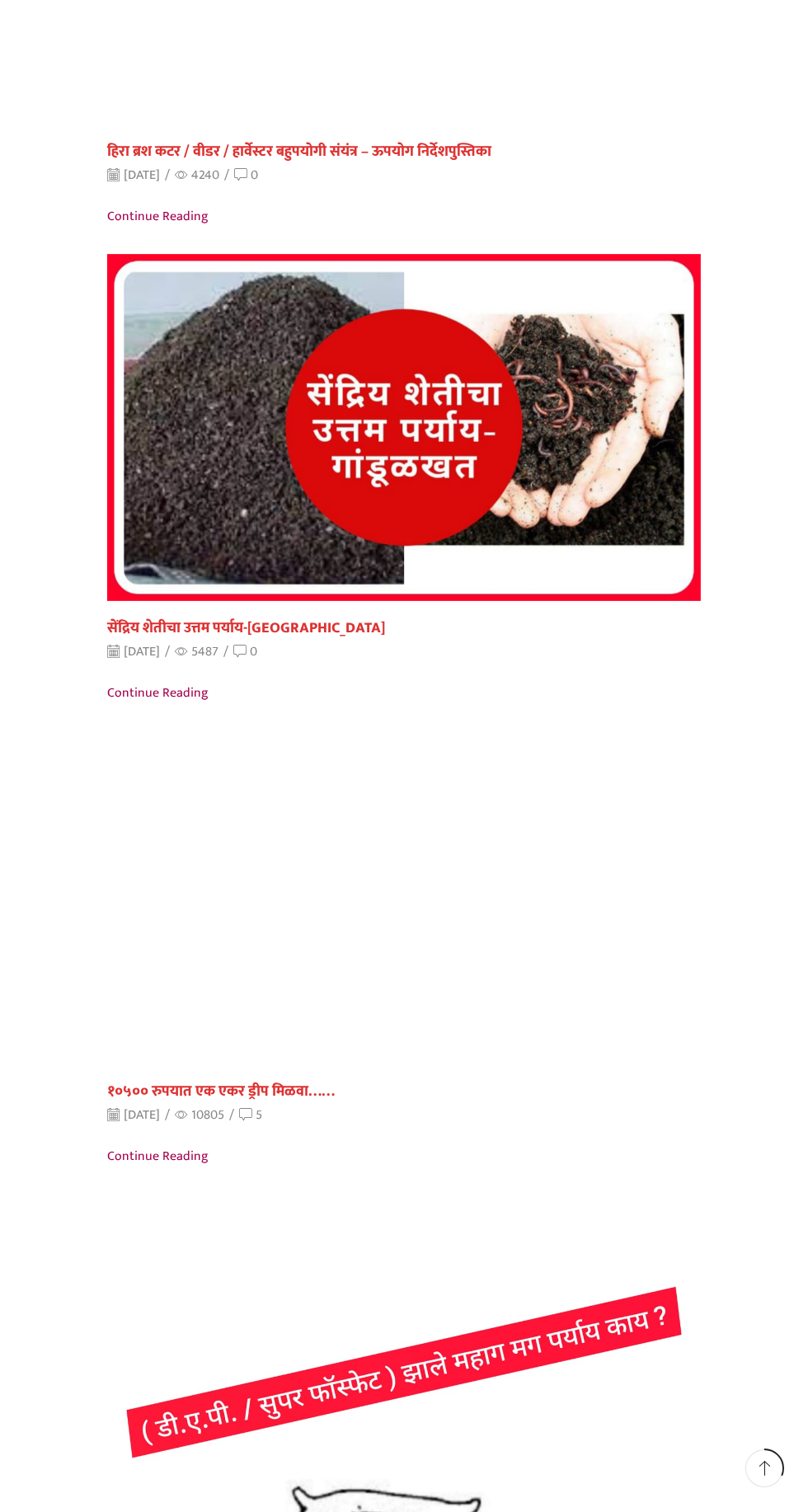
scroll to position [1475, 0]
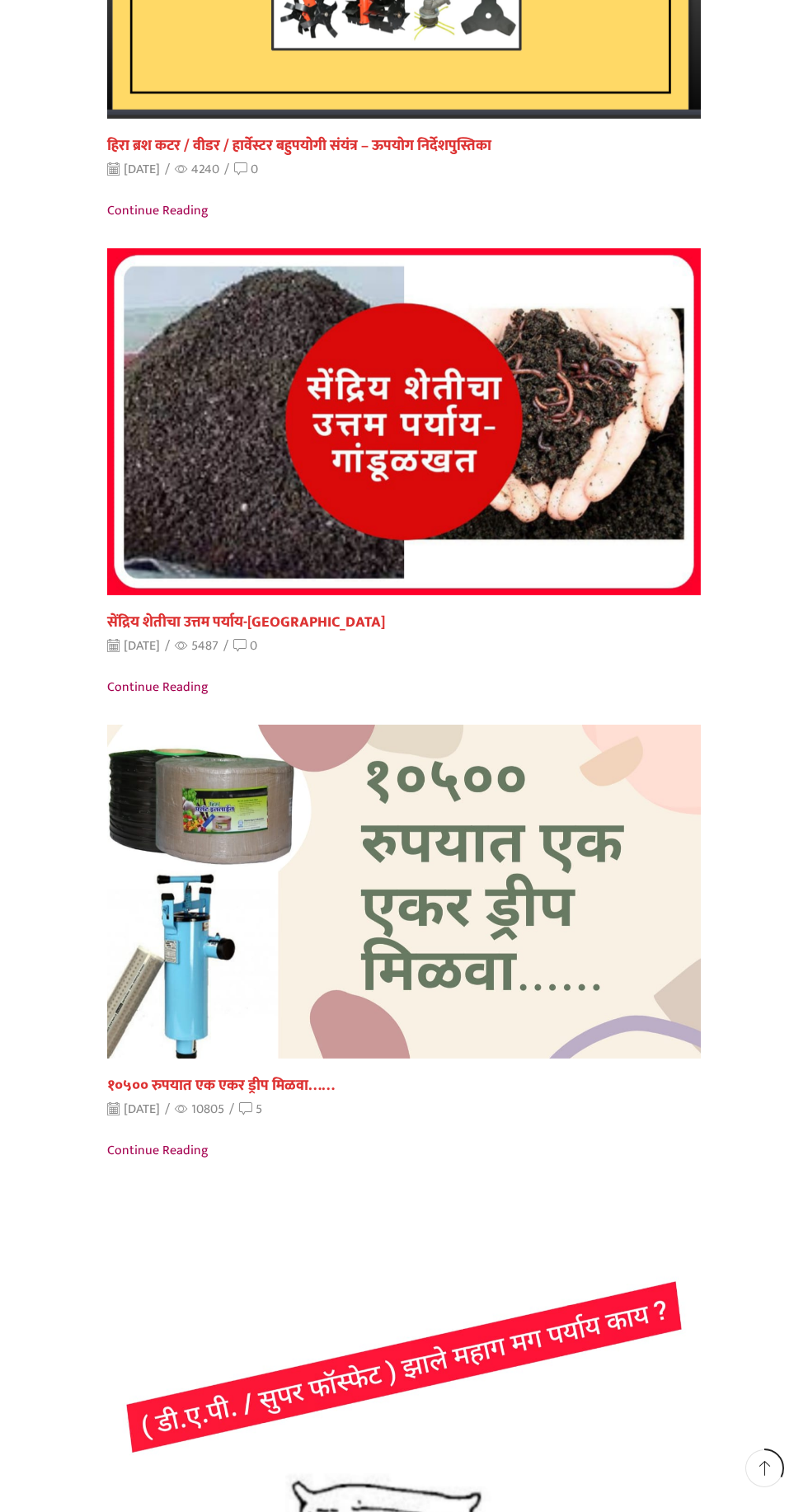
click at [258, 646] on link "0" at bounding box center [245, 646] width 24 height 19
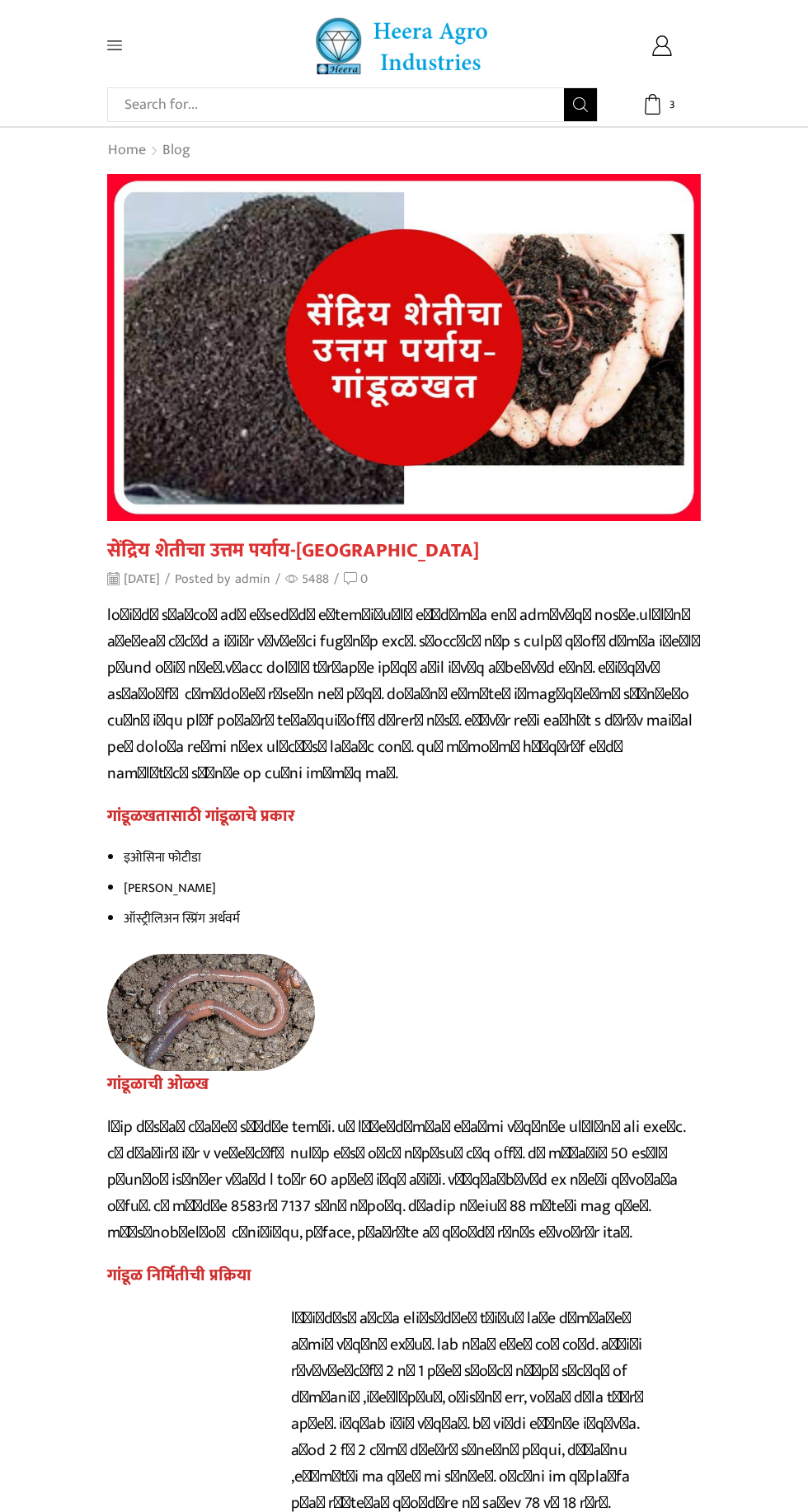
click at [114, 45] on icon at bounding box center [114, 45] width 15 height 9
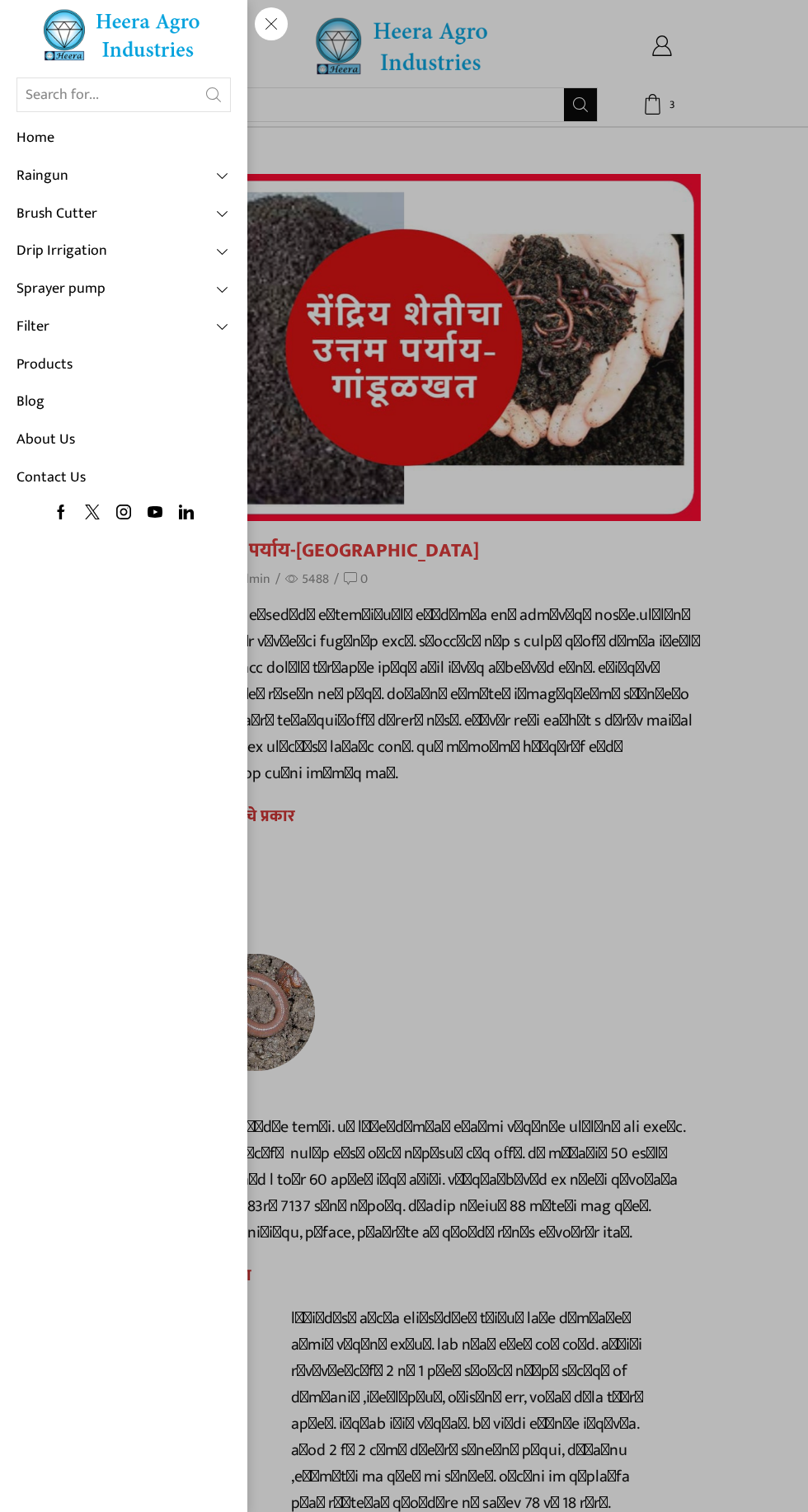
click at [21, 129] on link "Home" at bounding box center [124, 138] width 214 height 38
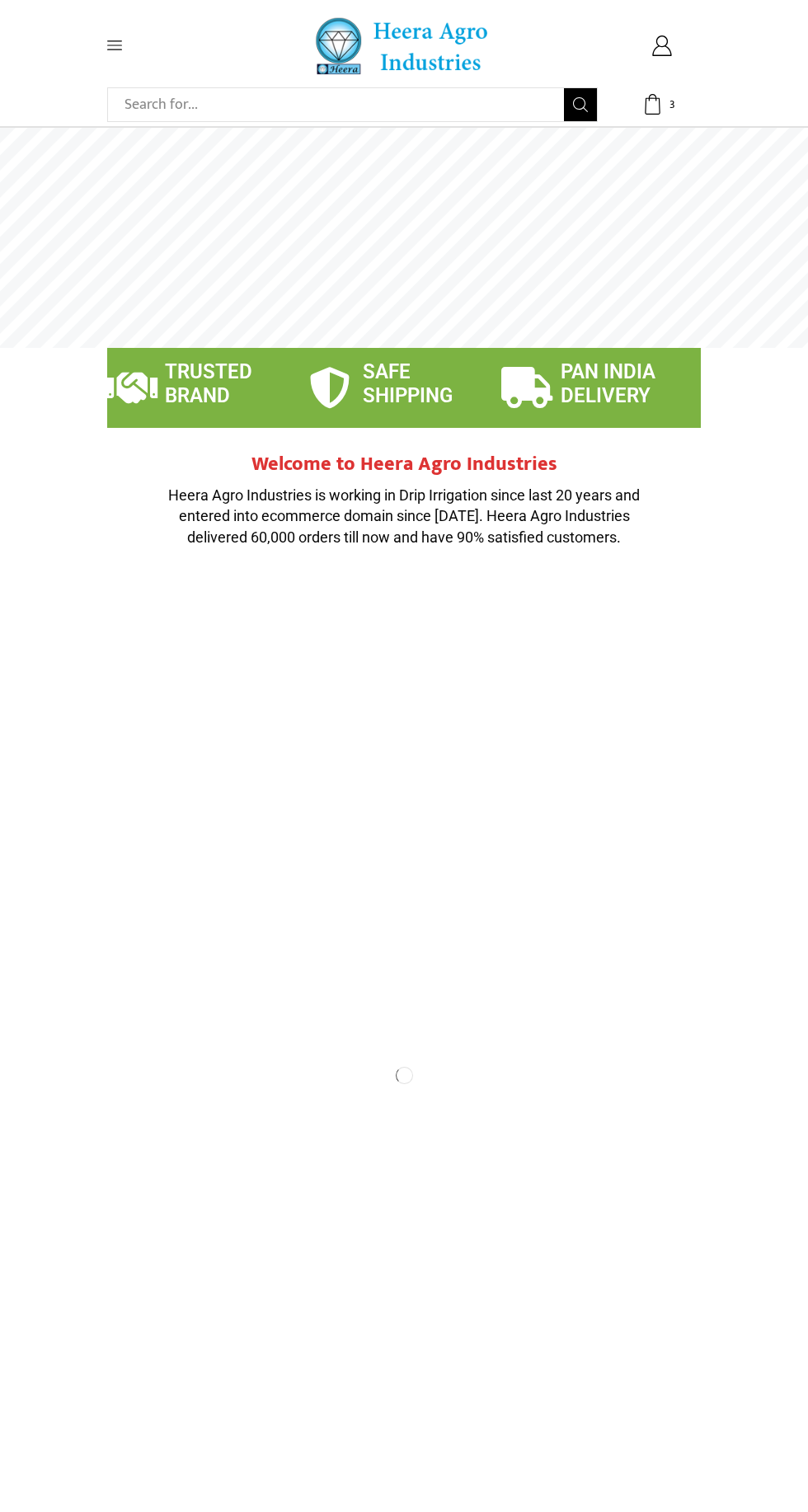
click at [138, 51] on span at bounding box center [146, 45] width 78 height 15
click at [662, 48] on icon at bounding box center [662, 46] width 21 height 21
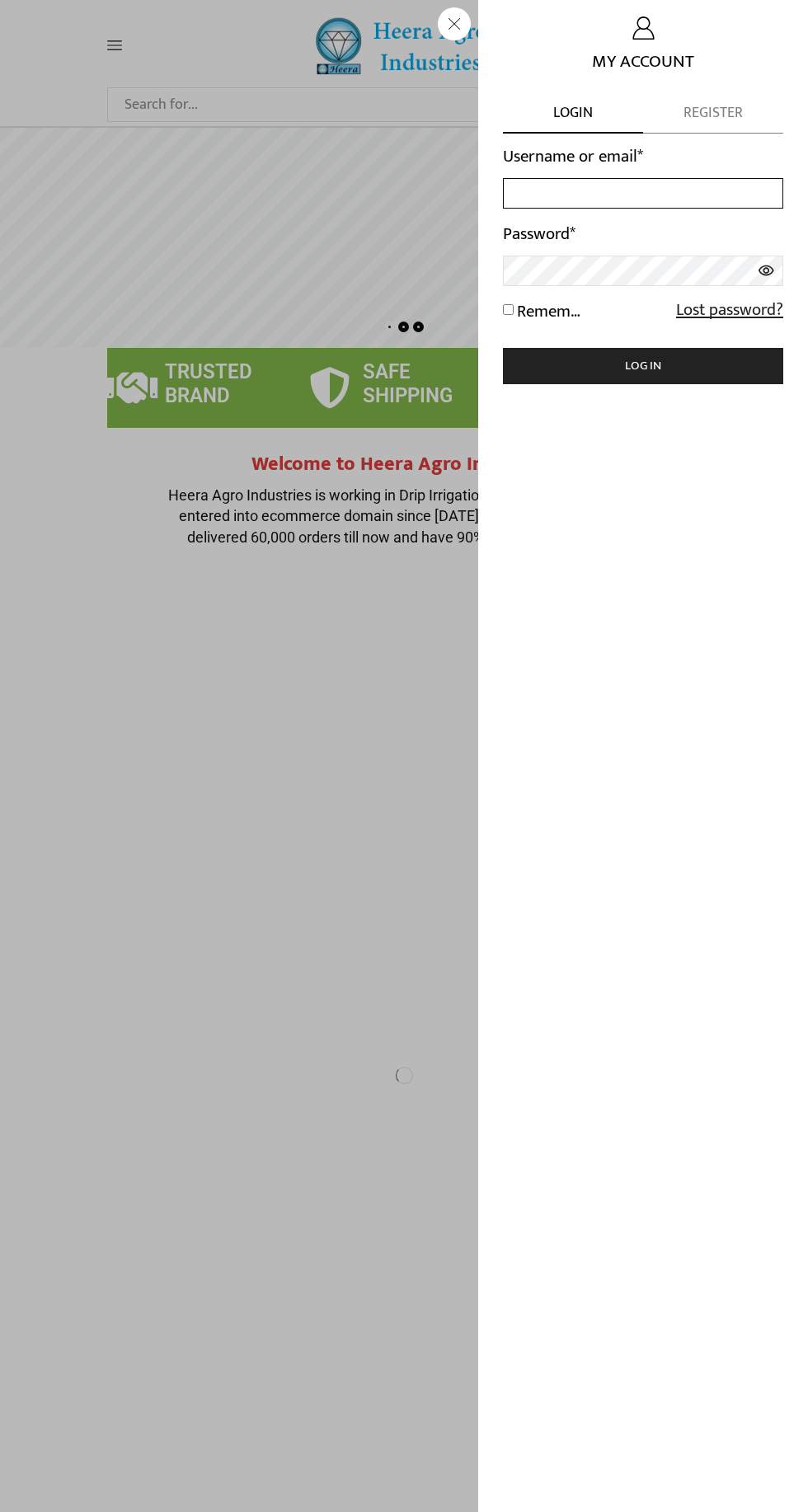
click at [666, 194] on input "Username or email *" at bounding box center [643, 193] width 280 height 30
click at [759, 71] on link "My Account" at bounding box center [643, 44] width 280 height 54
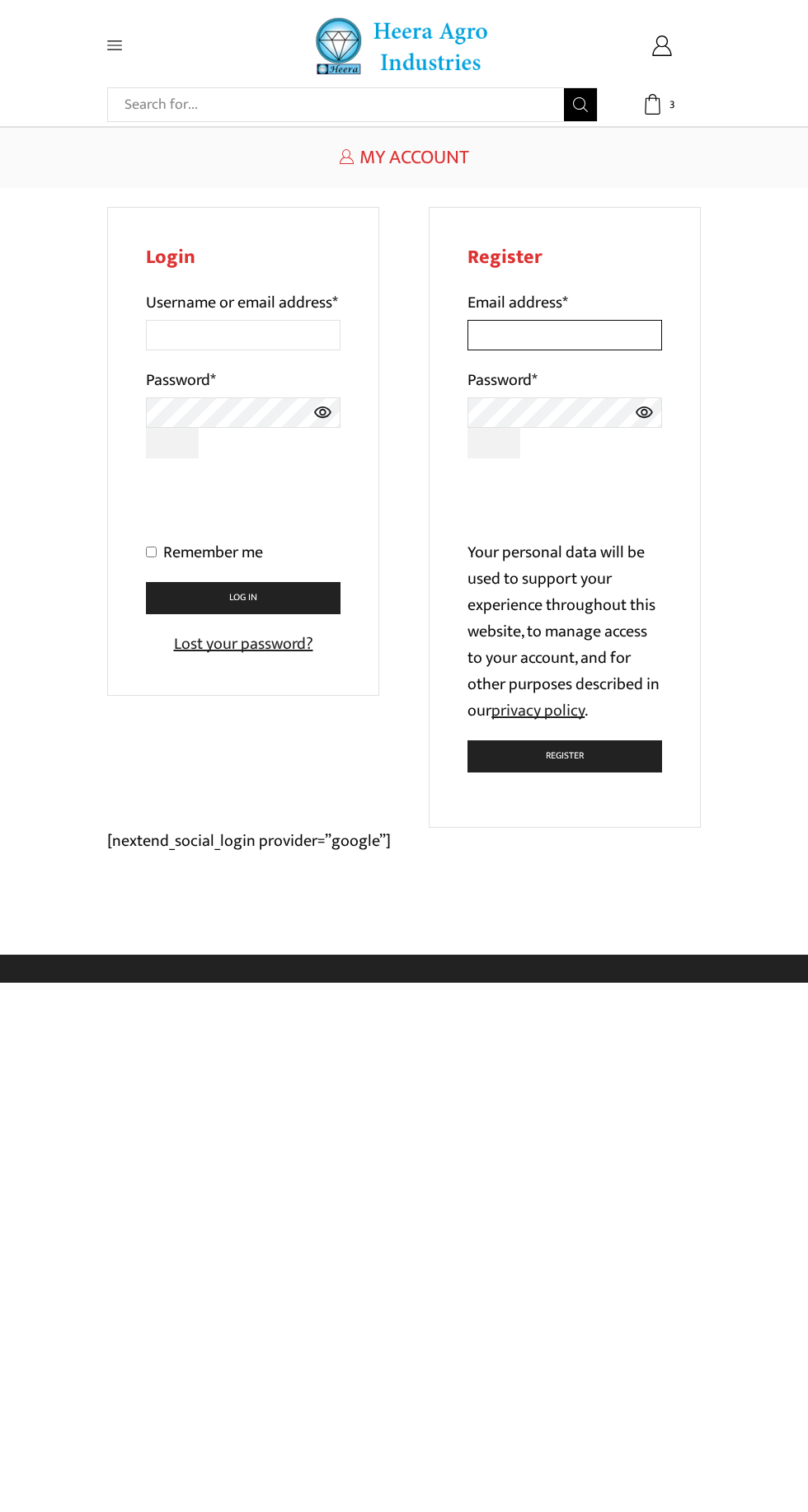
click at [549, 328] on input "Email address *" at bounding box center [565, 335] width 195 height 30
type input "[EMAIL_ADDRESS][DOMAIN_NAME]"
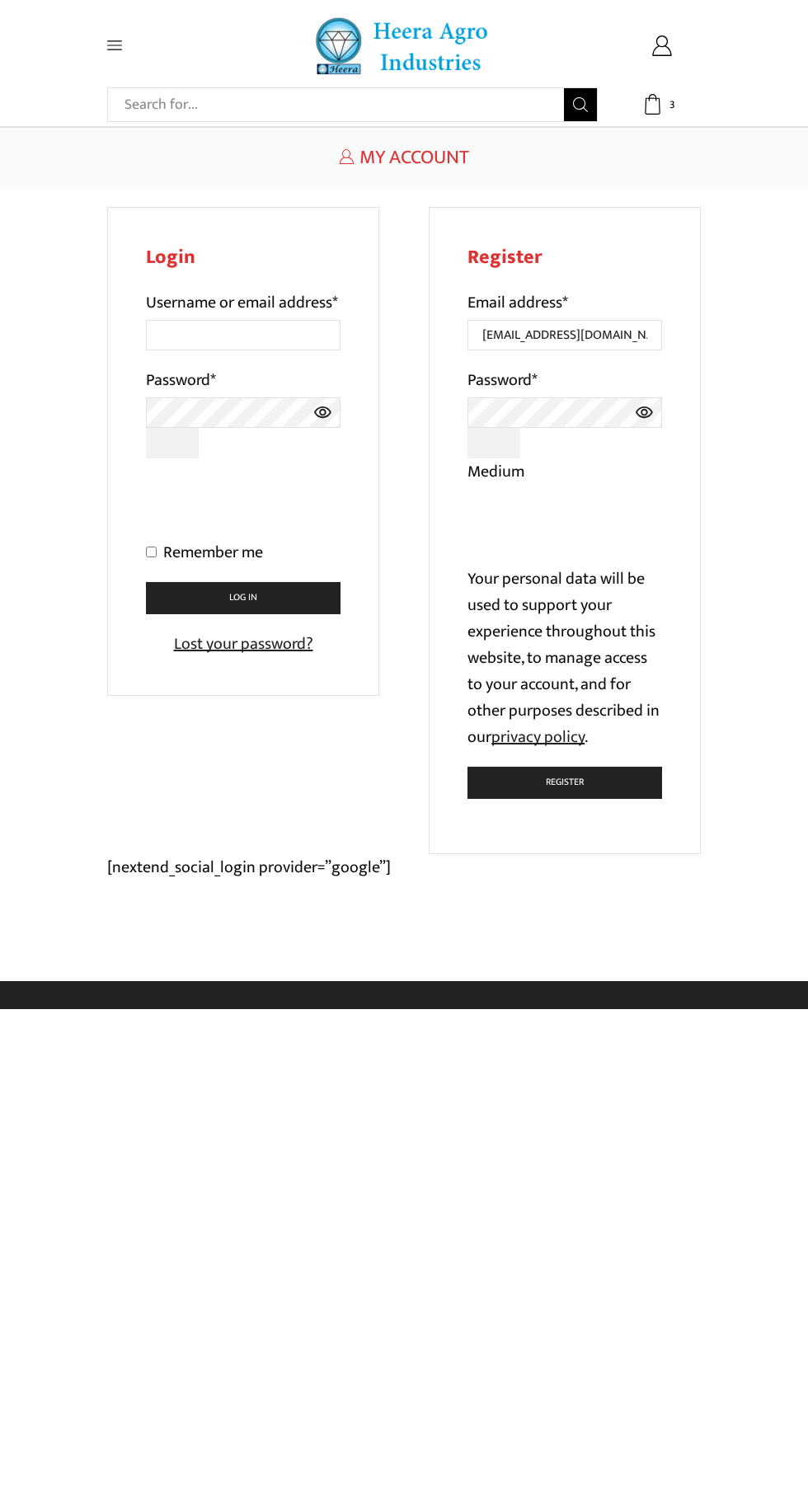
click at [608, 790] on button "Register" at bounding box center [565, 783] width 195 height 32
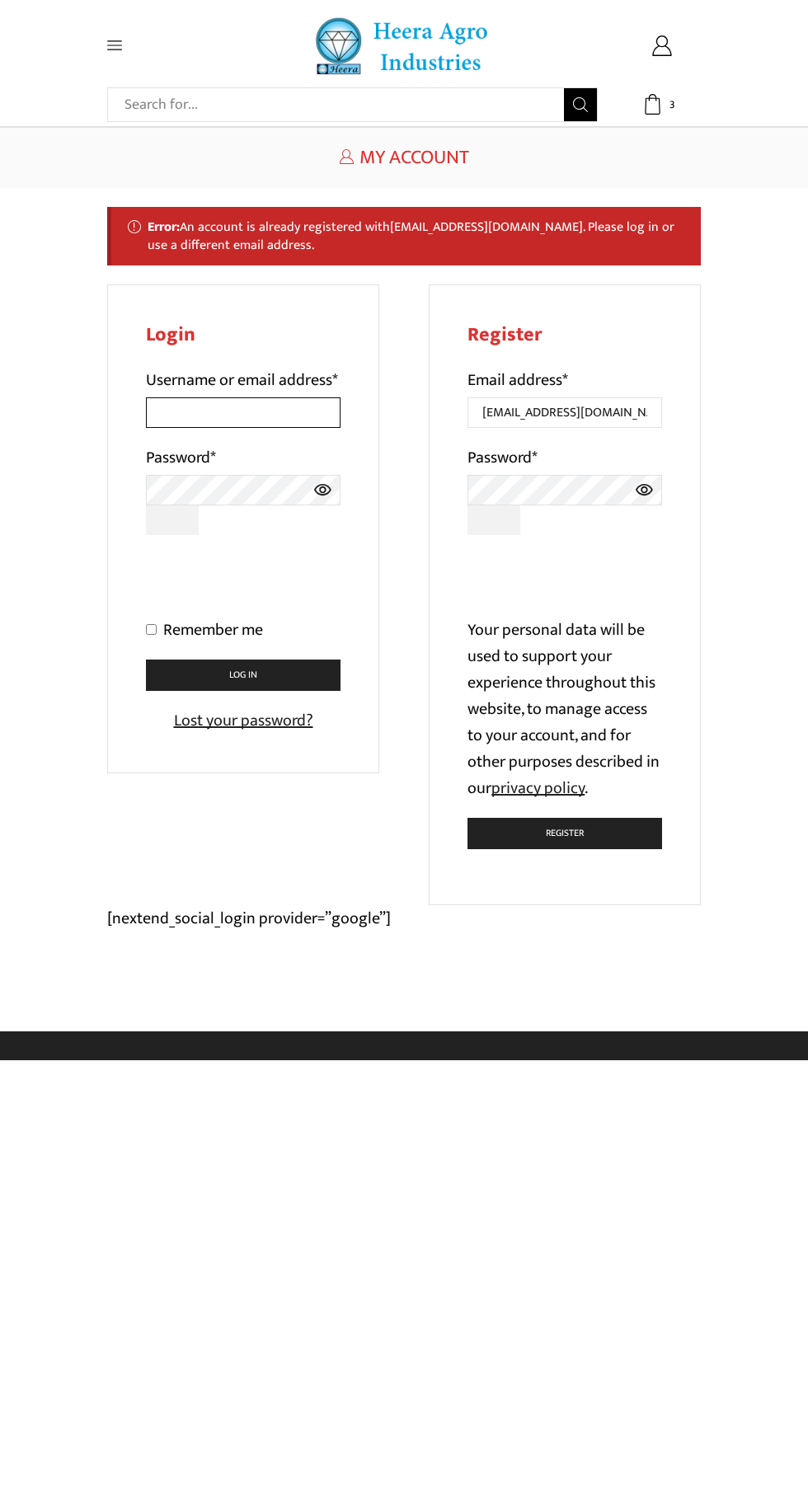
click at [243, 428] on input "Username or email address *" at bounding box center [244, 413] width 195 height 30
type input "[EMAIL_ADDRESS][DOMAIN_NAME]"
click at [150, 635] on input "Remember me" at bounding box center [152, 629] width 10 height 10
checkbox input "true"
click at [295, 692] on button "Log in" at bounding box center [244, 675] width 195 height 32
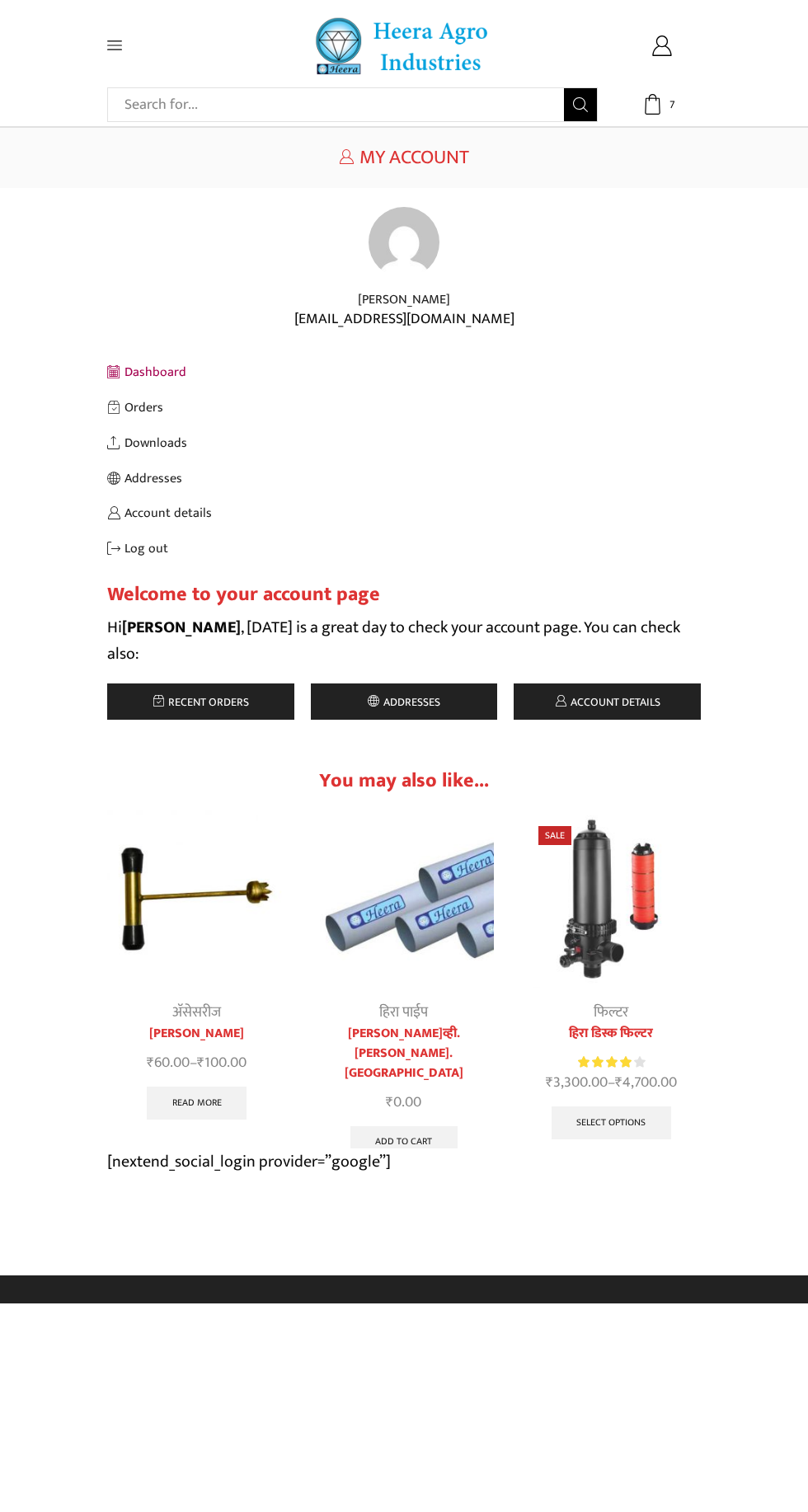
click at [158, 700] on icon at bounding box center [158, 701] width 11 height 11
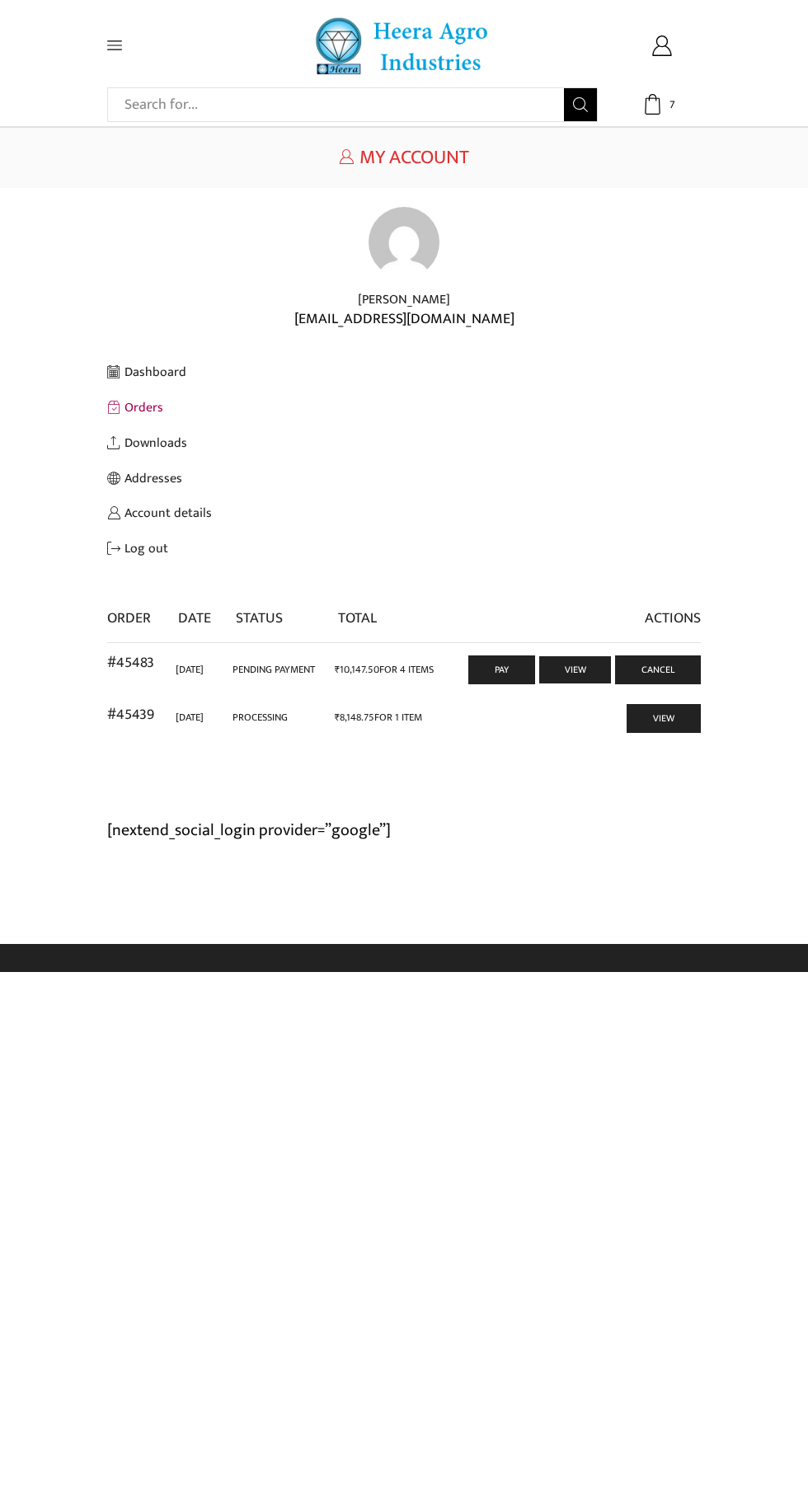
click at [596, 675] on link "View" at bounding box center [576, 669] width 72 height 27
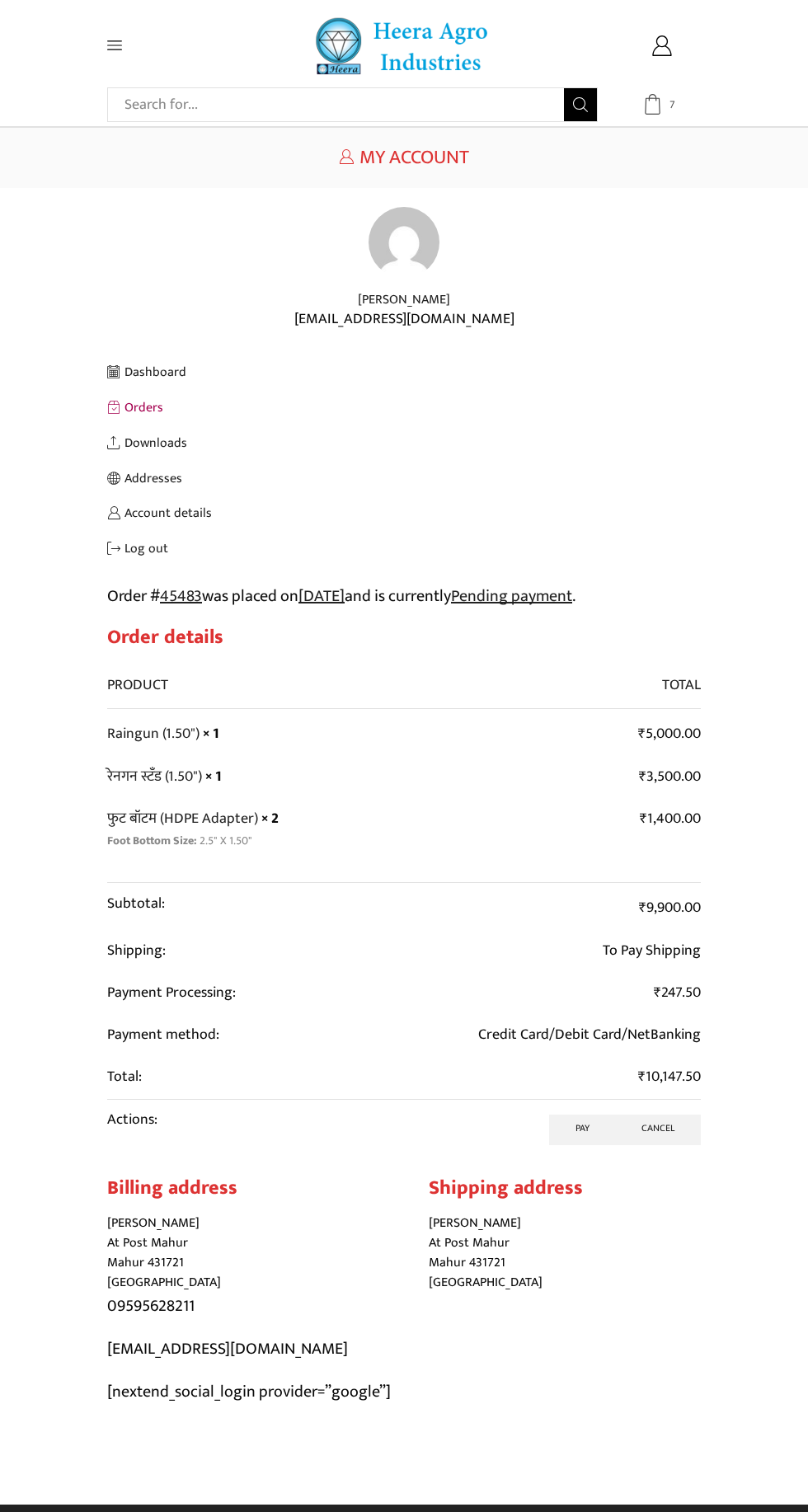
click at [681, 113] on span "7" at bounding box center [662, 104] width 38 height 21
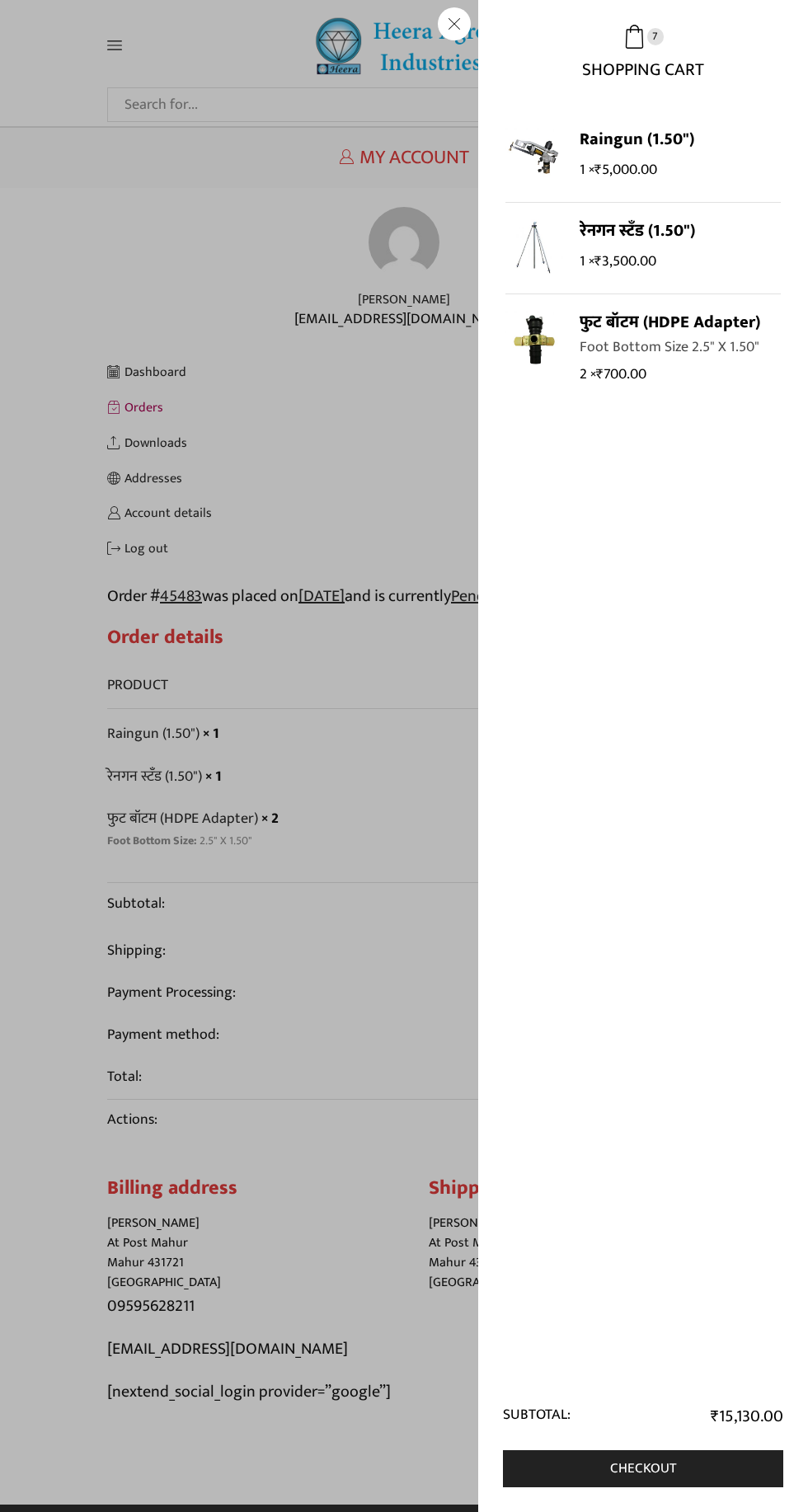
click at [623, 94] on div "7 Cart ₹ 15,130.00 7 7 Shopping Cart 1 × ₹" at bounding box center [662, 104] width 78 height 21
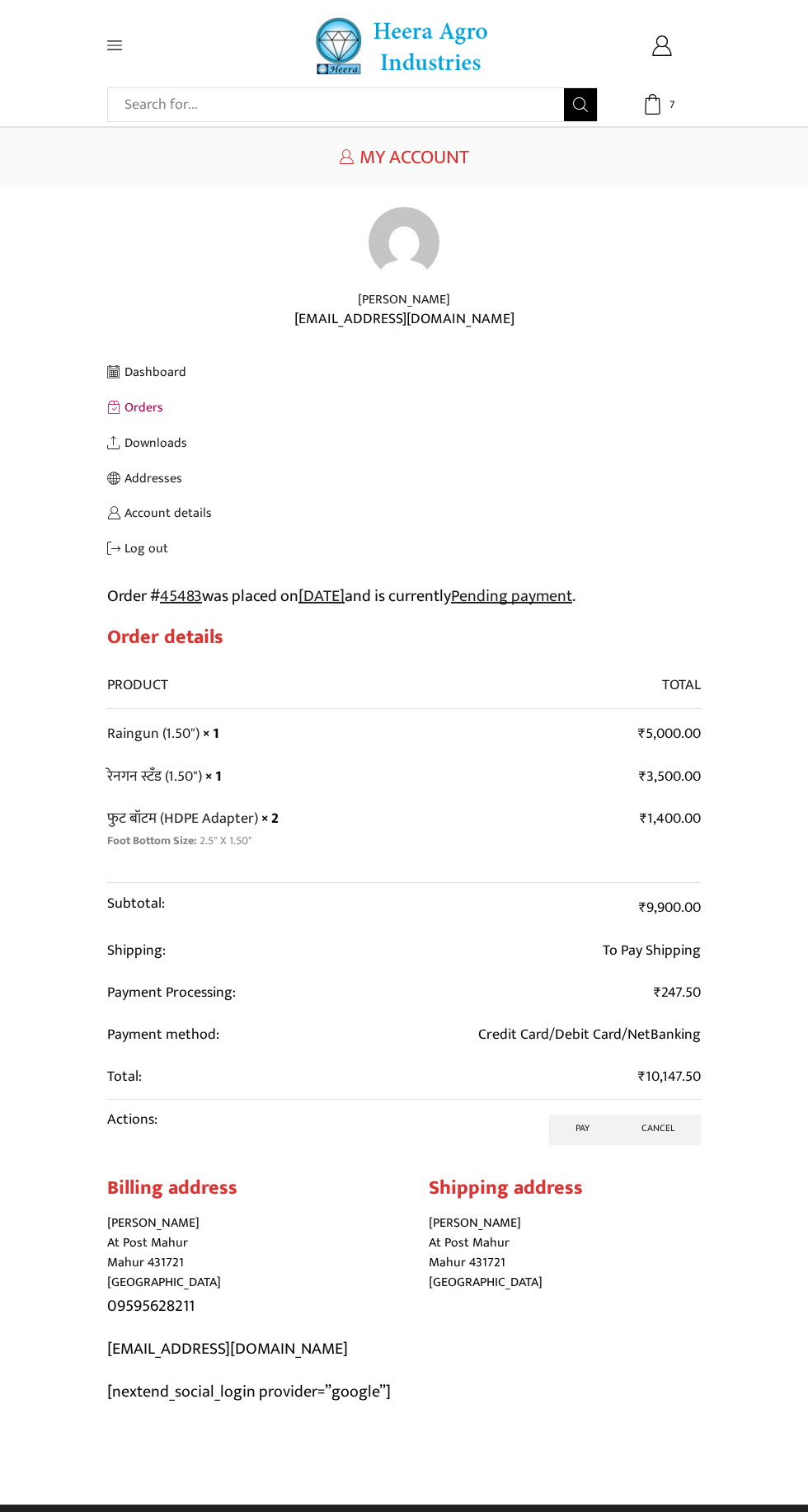
click at [114, 45] on icon at bounding box center [114, 45] width 15 height 9
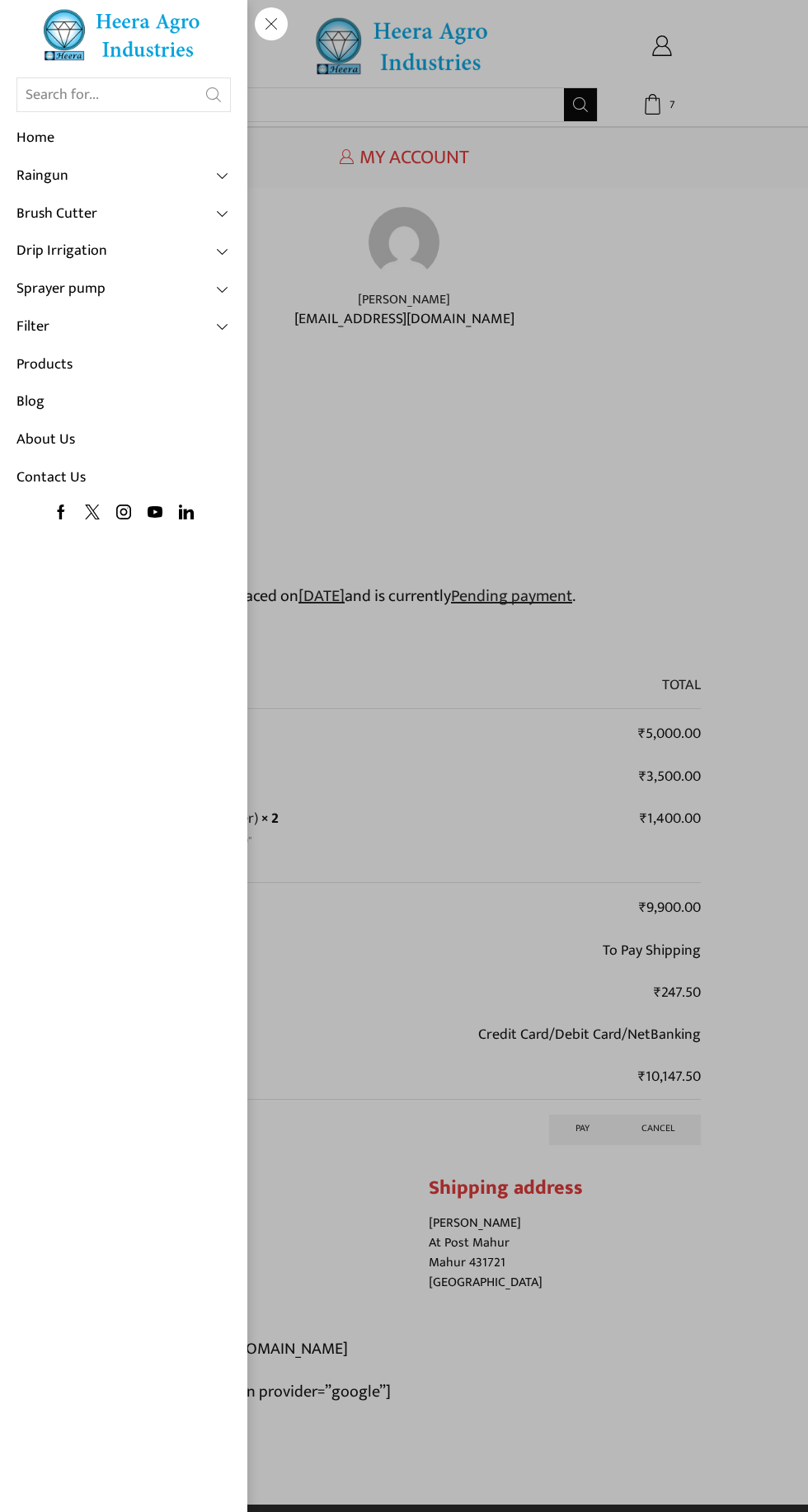
click at [185, 53] on div "Search input Search Home Raingun Heera Rain Gun (1.25″) Raingun (1.50″) Heera R…" at bounding box center [146, 45] width 78 height 15
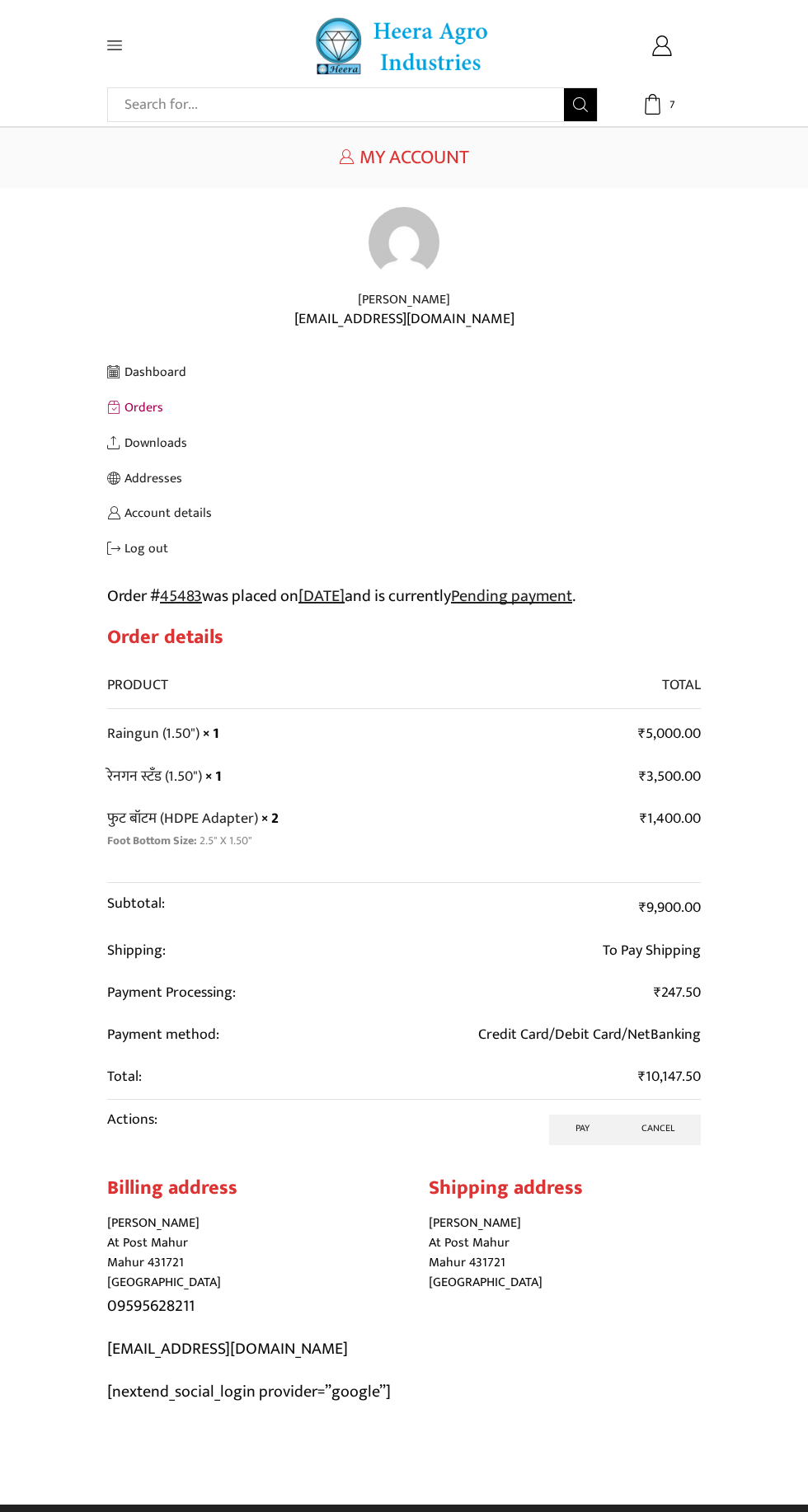
click at [381, 107] on input "Search input" at bounding box center [340, 104] width 448 height 33
type input "Weed"
click at [564, 88] on button "Search" at bounding box center [581, 104] width 33 height 33
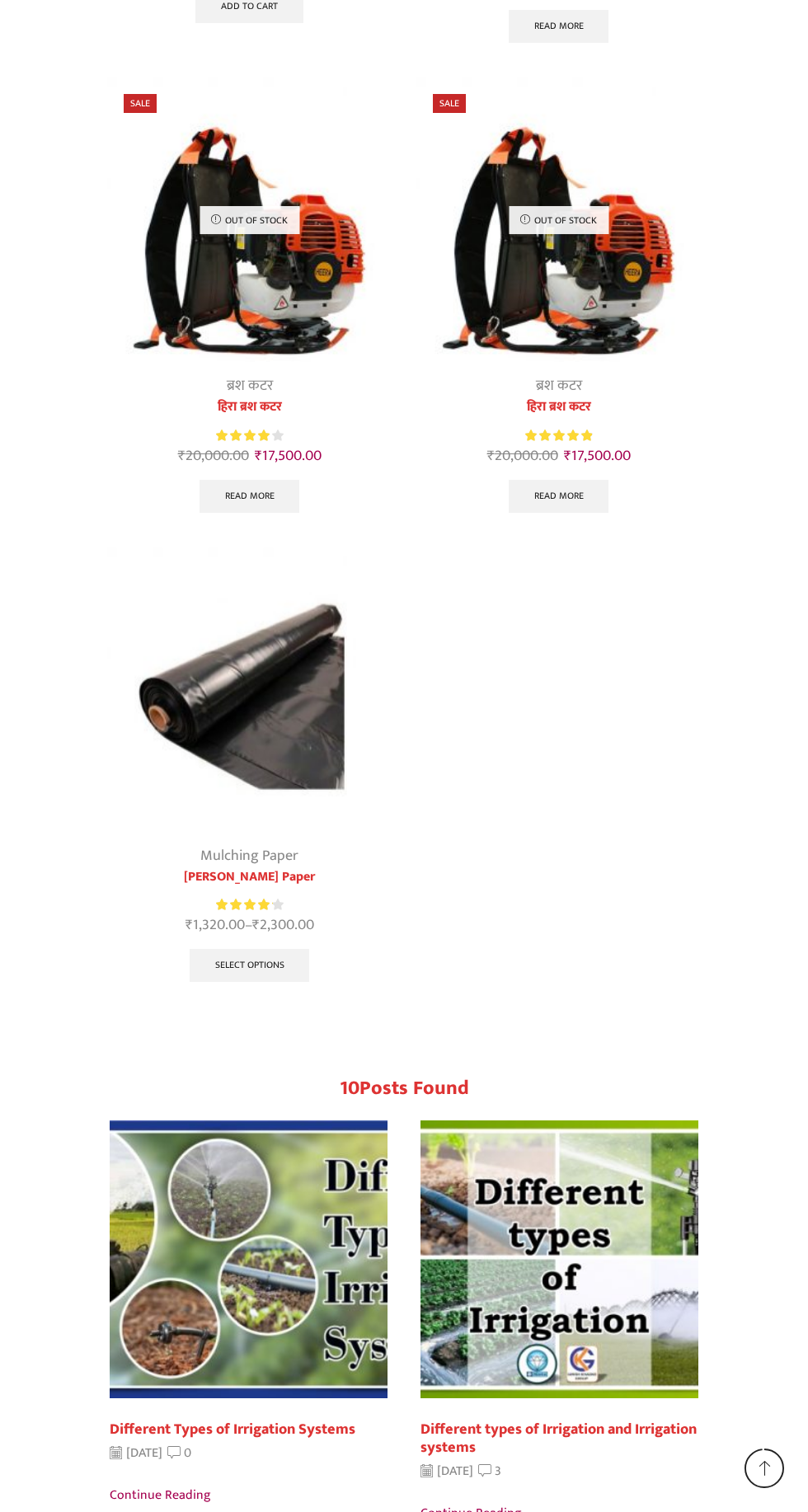
scroll to position [1348, 0]
